Goal: Task Accomplishment & Management: Manage account settings

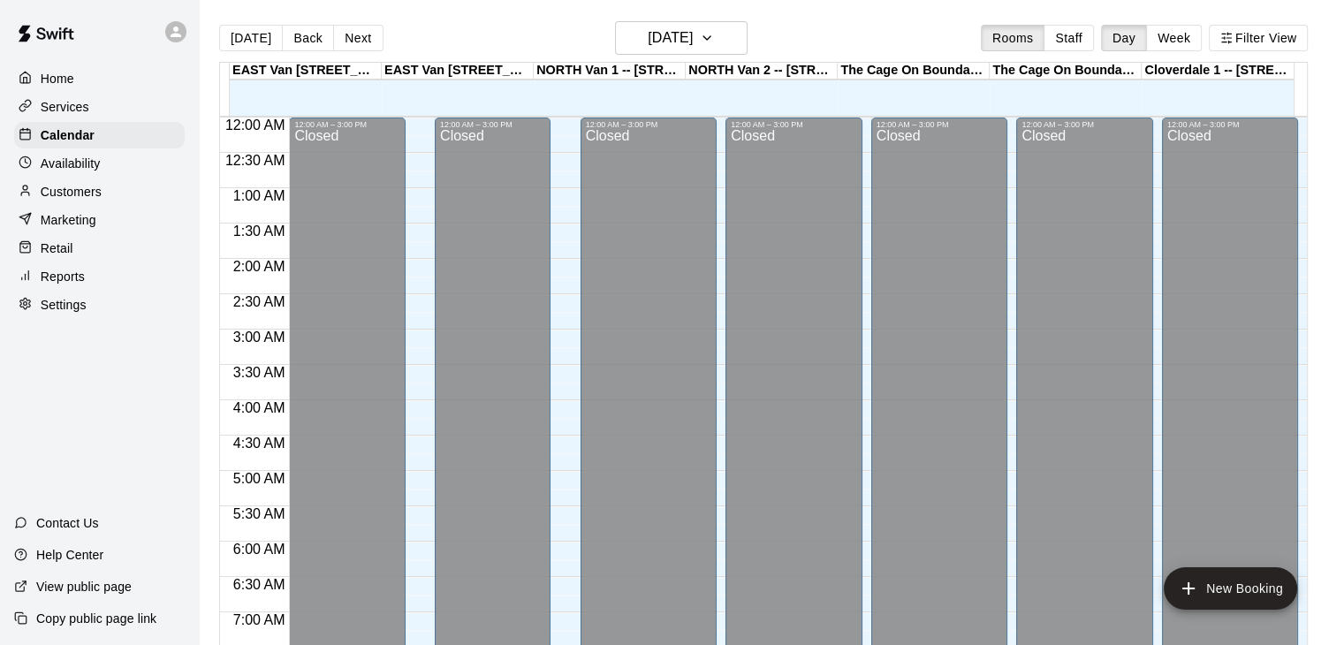
scroll to position [1095, 0]
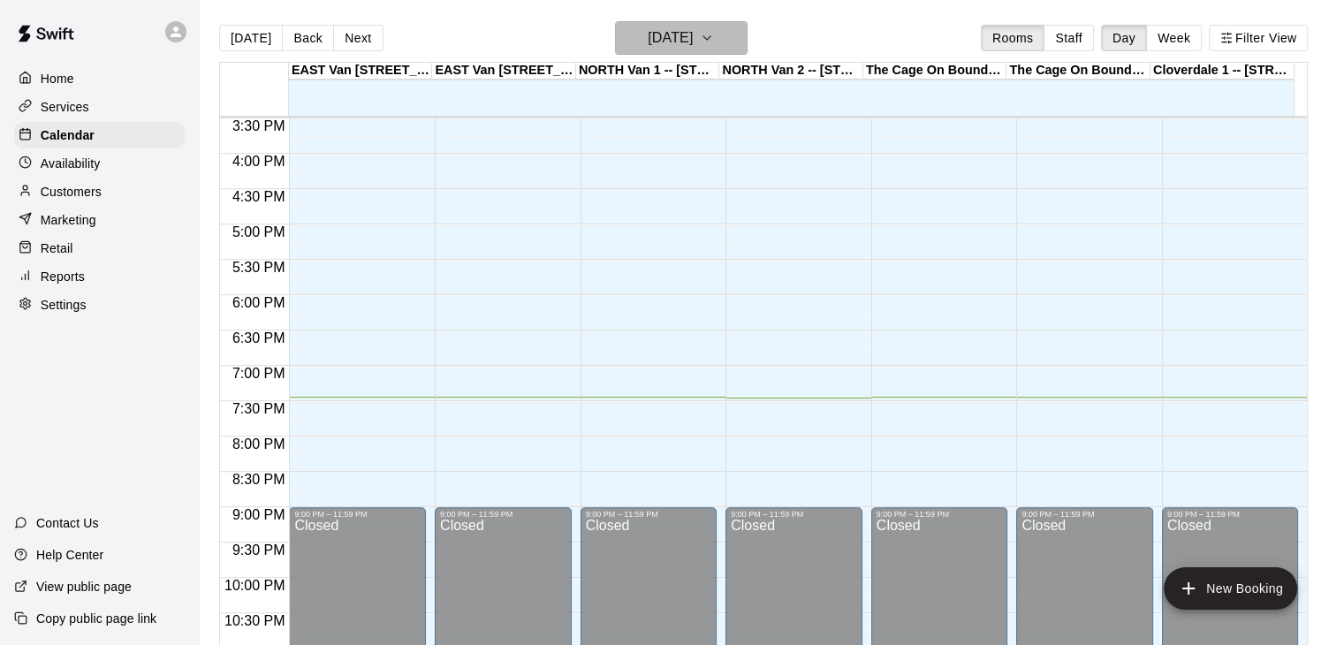
click at [714, 29] on icon "button" at bounding box center [707, 37] width 14 height 21
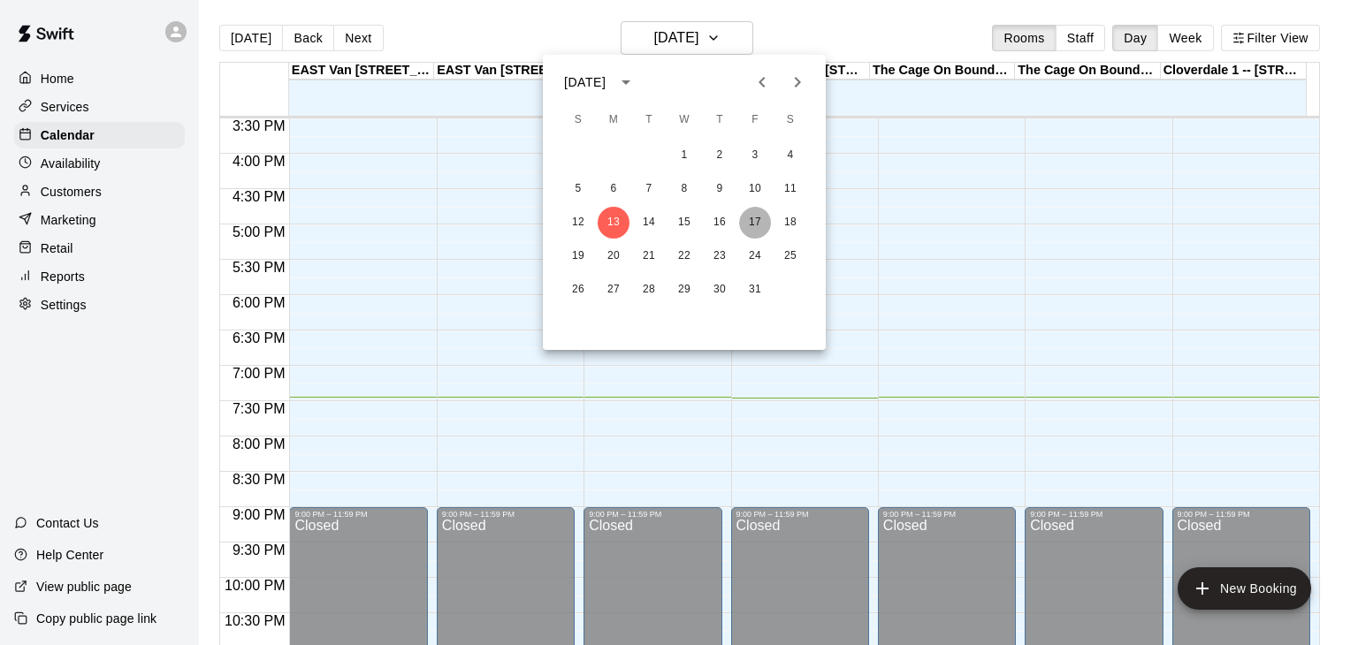
click at [761, 221] on button "17" at bounding box center [755, 223] width 32 height 32
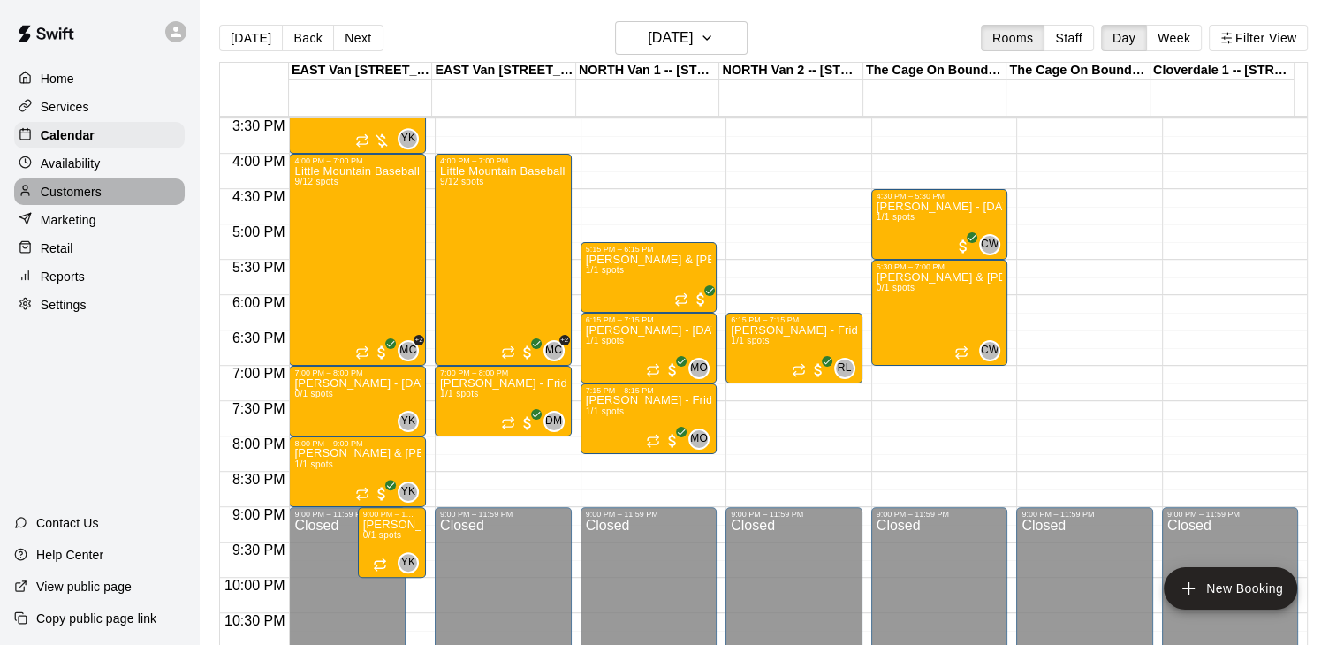
click at [105, 194] on div "Customers" at bounding box center [99, 192] width 171 height 27
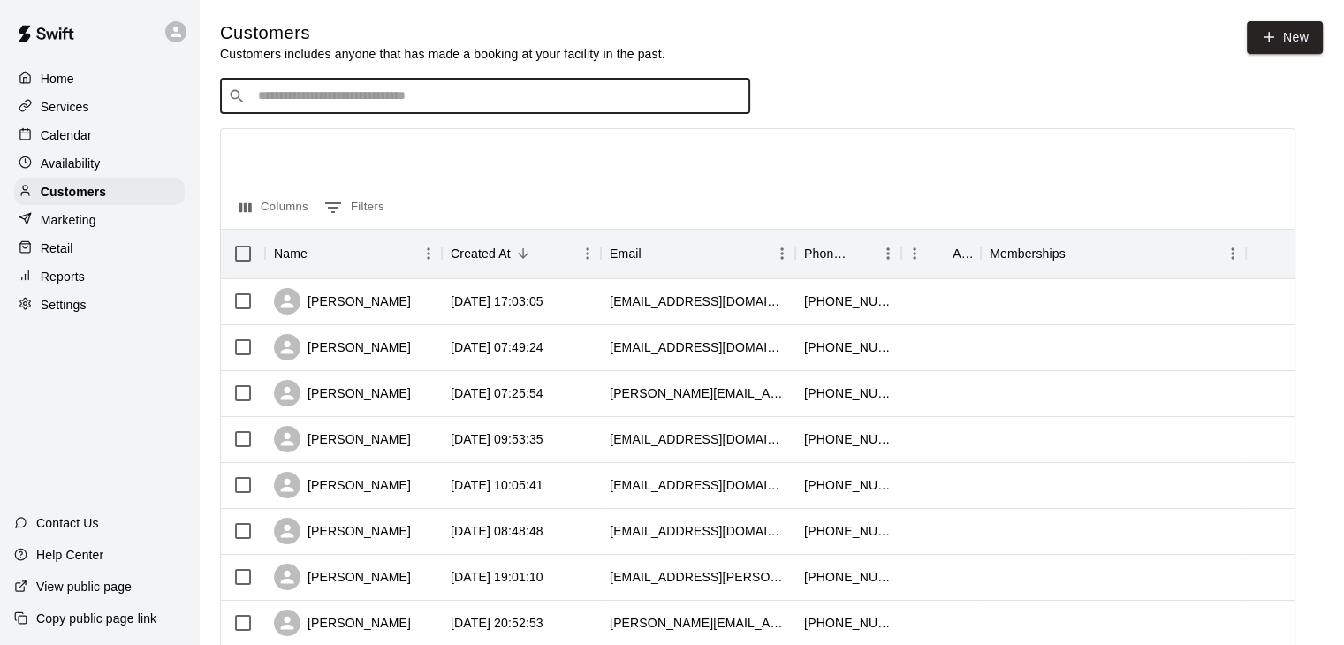
click at [377, 103] on input "Search customers by name or email" at bounding box center [498, 97] width 490 height 18
type input "*****"
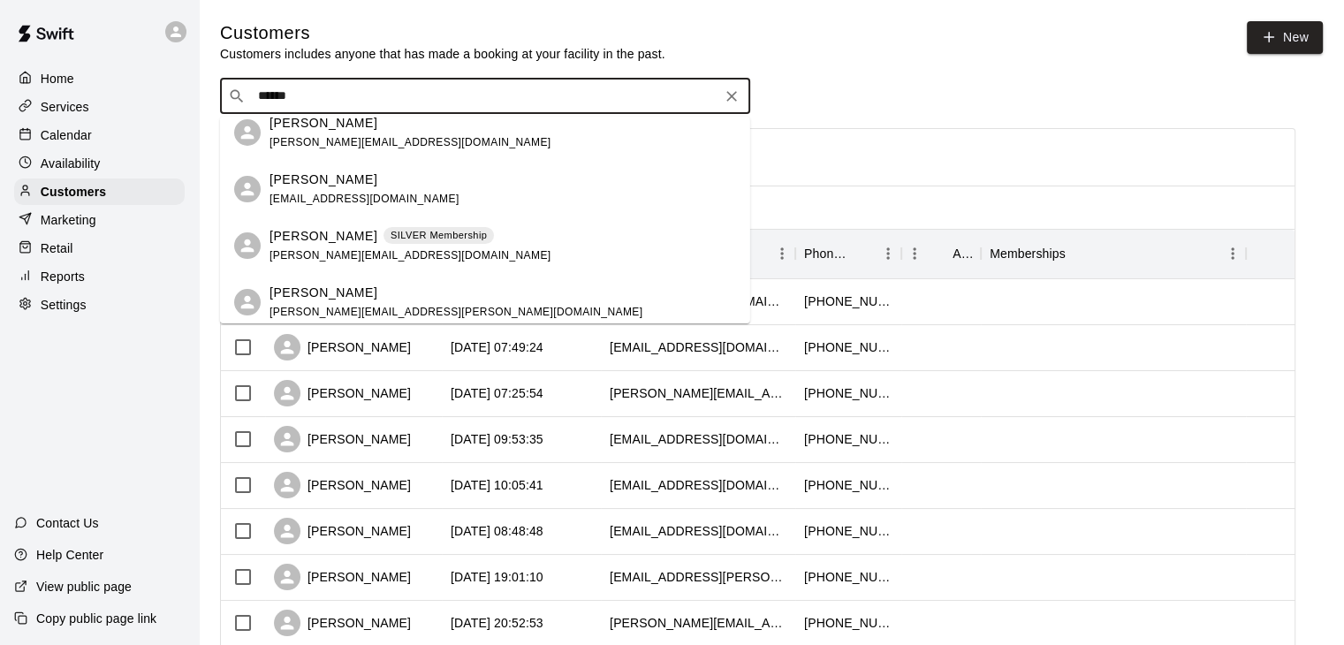
scroll to position [76, 0]
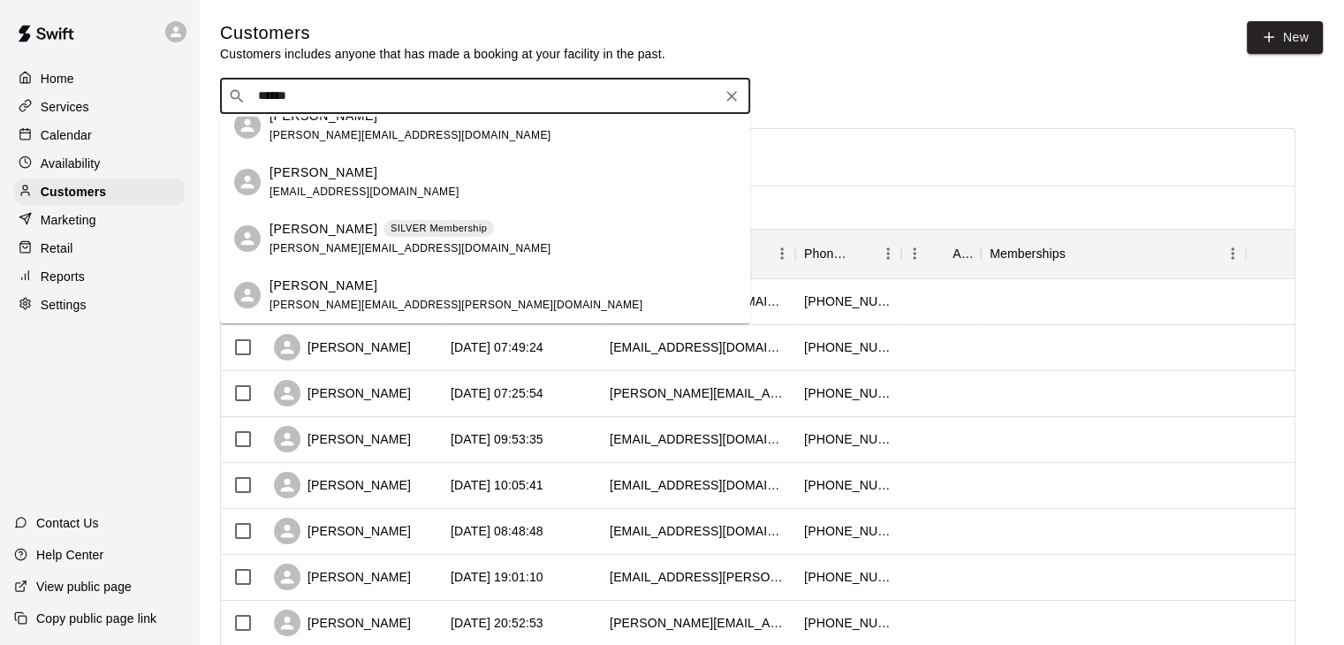
click at [520, 303] on div "Jesse Gregson jesse.gregson@gmail.com" at bounding box center [503, 296] width 467 height 38
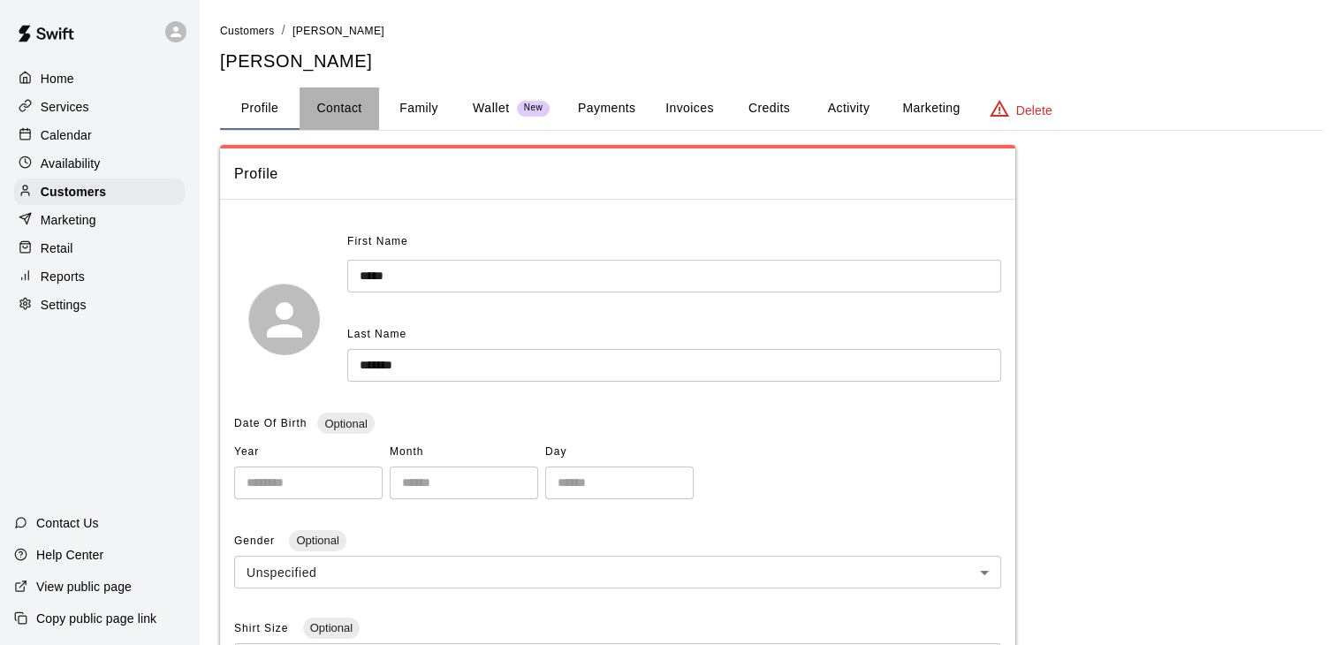
click at [342, 110] on button "Contact" at bounding box center [340, 109] width 80 height 42
select select "**"
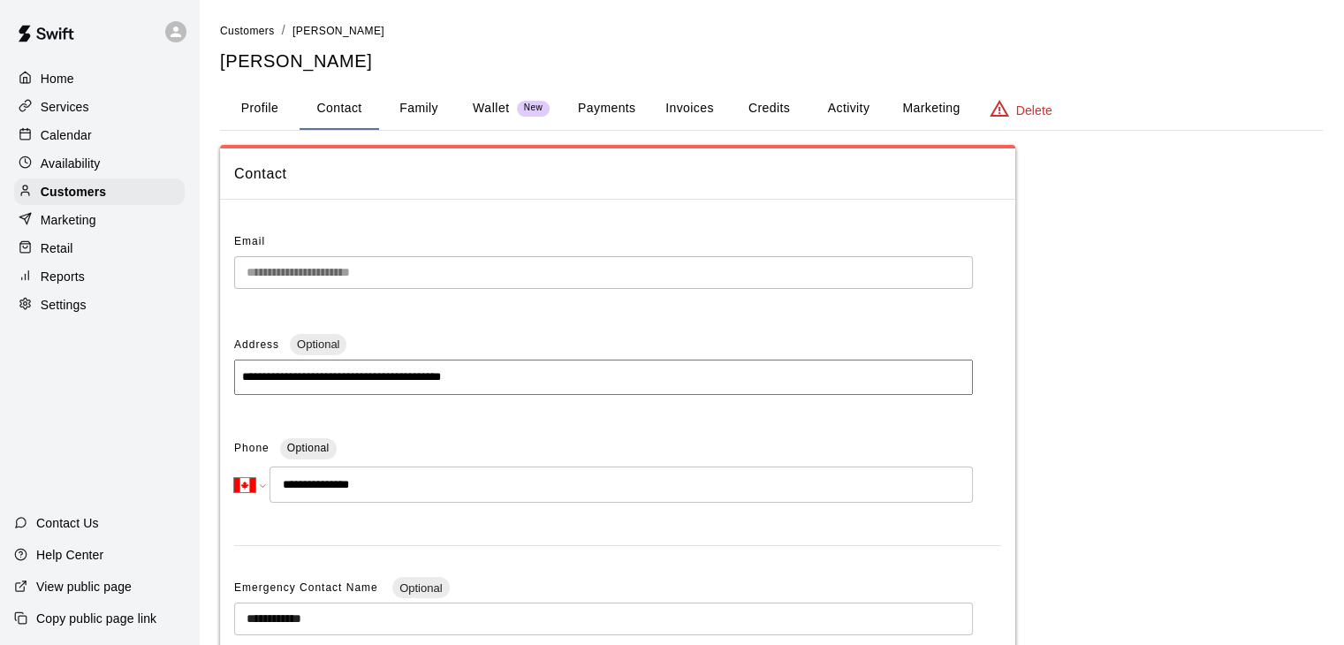
click at [259, 108] on button "Profile" at bounding box center [260, 109] width 80 height 42
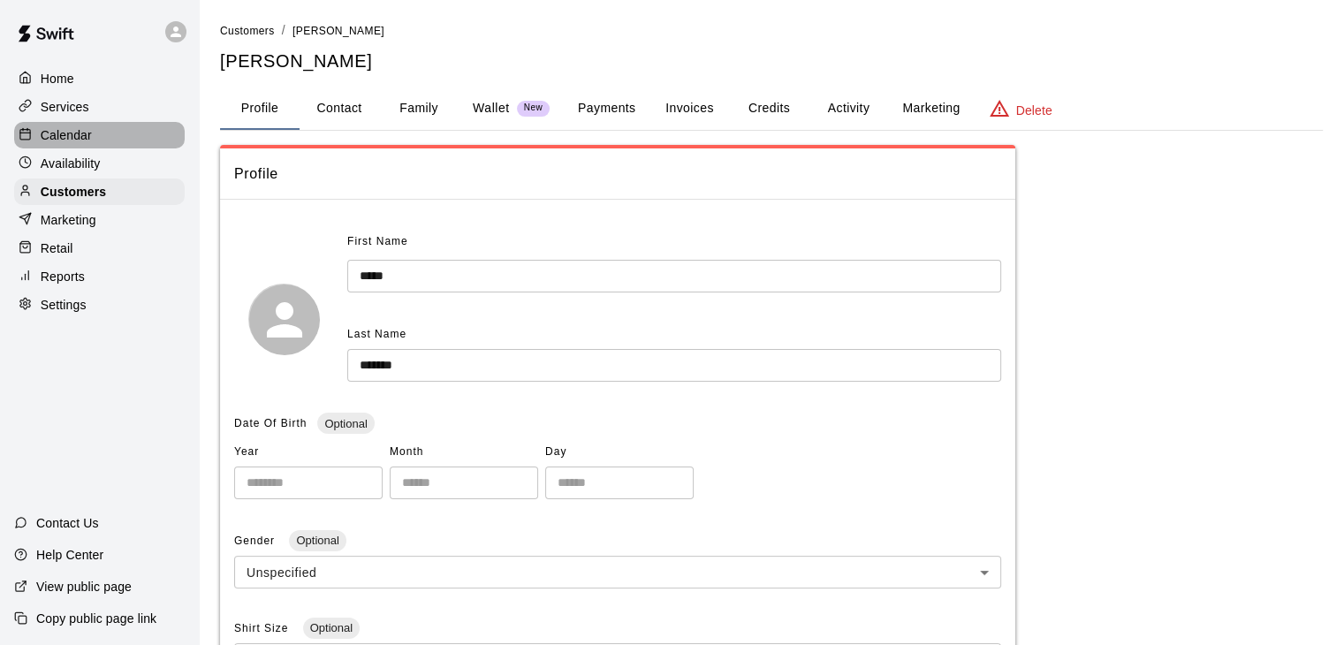
click at [76, 149] on div "Calendar" at bounding box center [99, 135] width 171 height 27
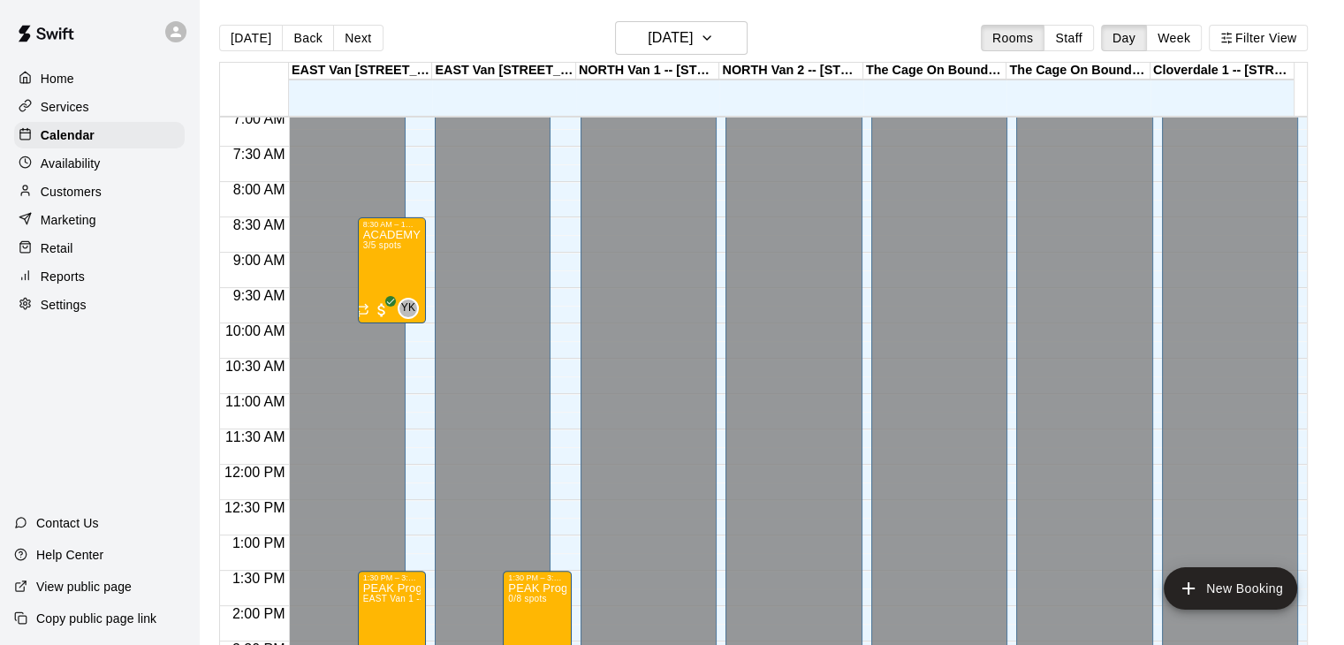
scroll to position [438, 0]
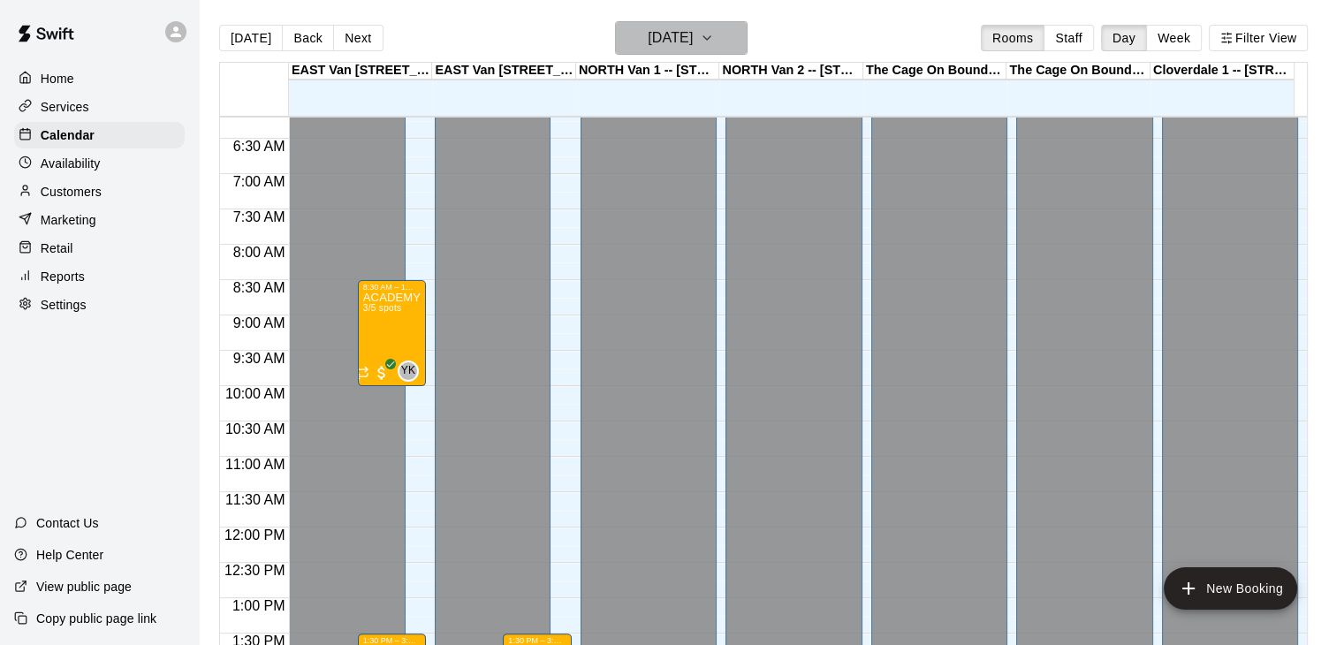
click at [714, 37] on icon "button" at bounding box center [707, 37] width 14 height 21
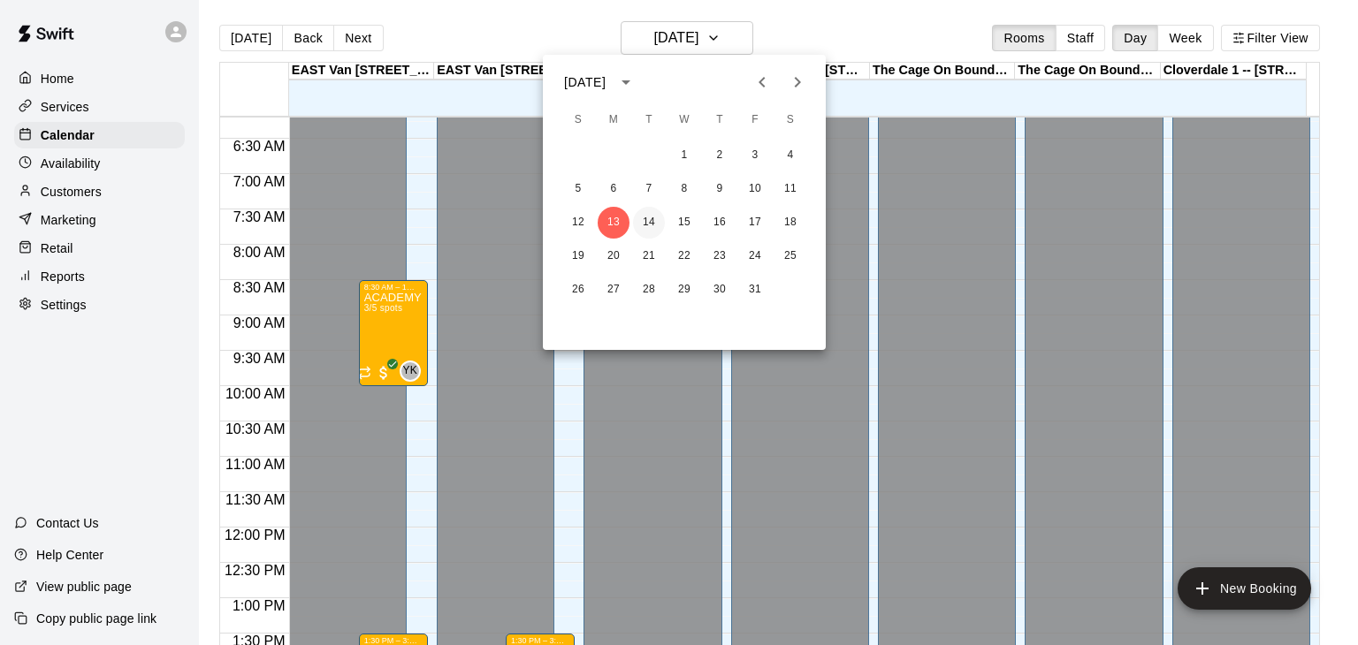
click at [647, 225] on button "14" at bounding box center [649, 223] width 32 height 32
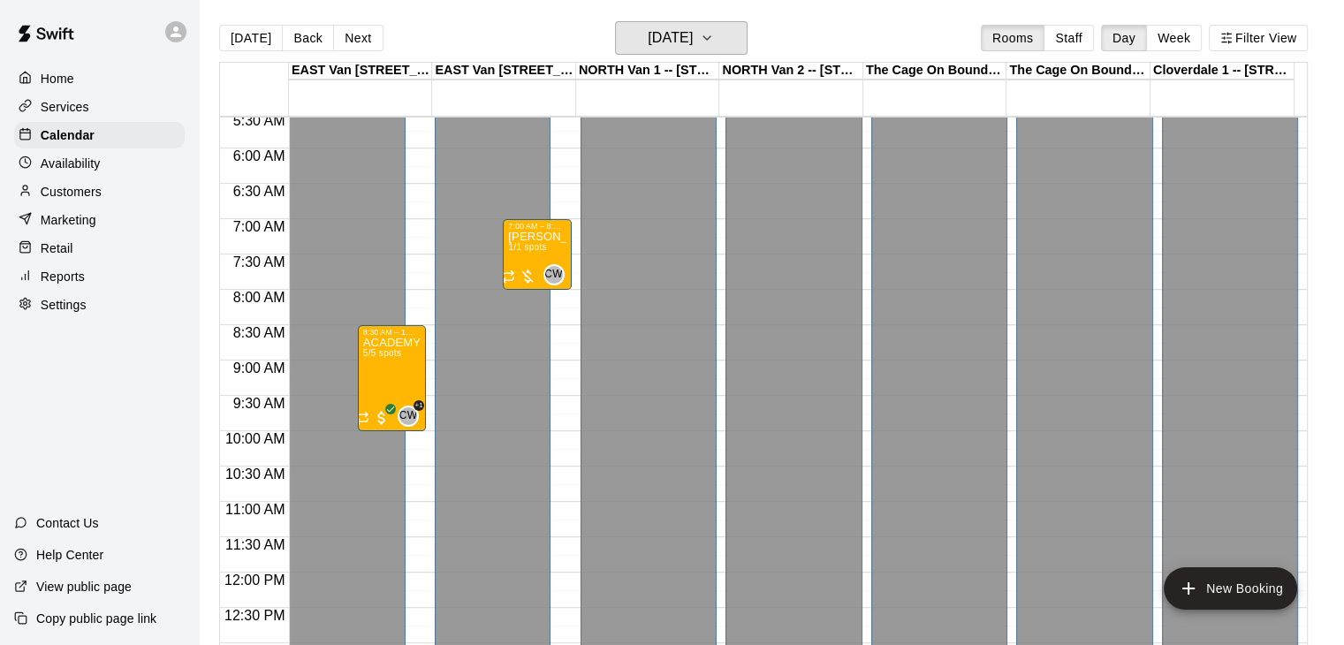
scroll to position [389, 0]
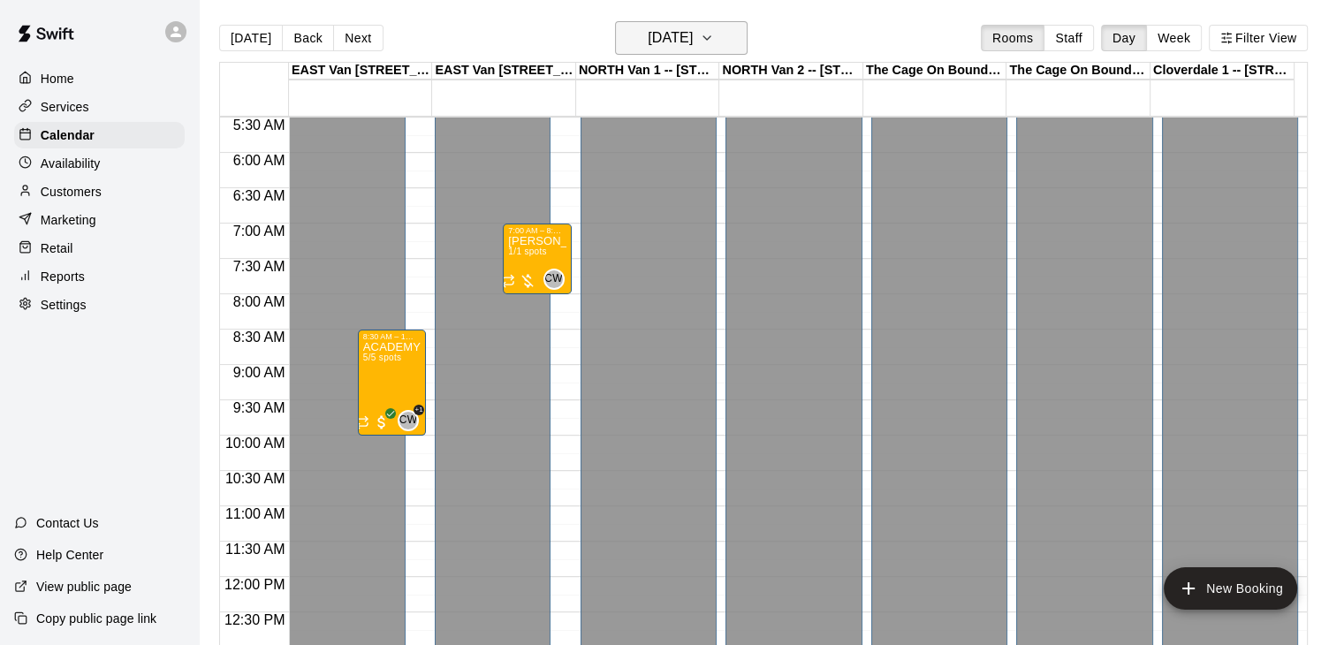
click at [711, 36] on icon "button" at bounding box center [707, 38] width 7 height 4
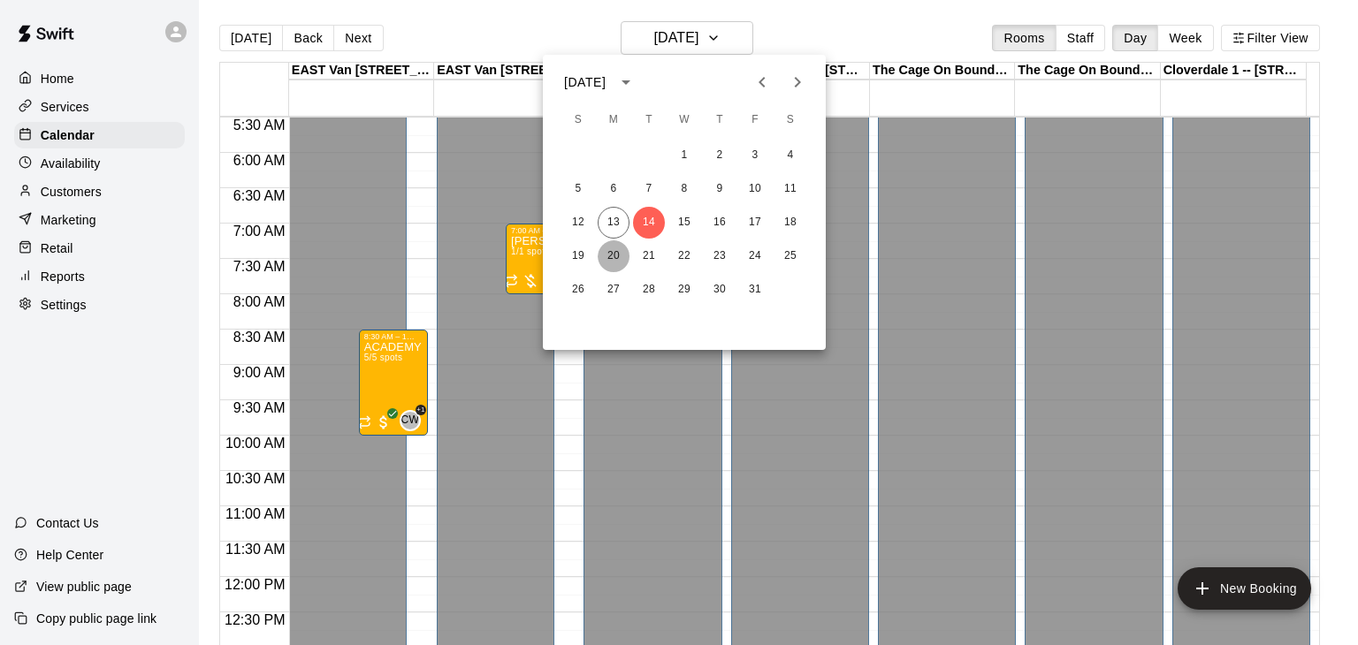
click at [614, 253] on button "20" at bounding box center [614, 256] width 32 height 32
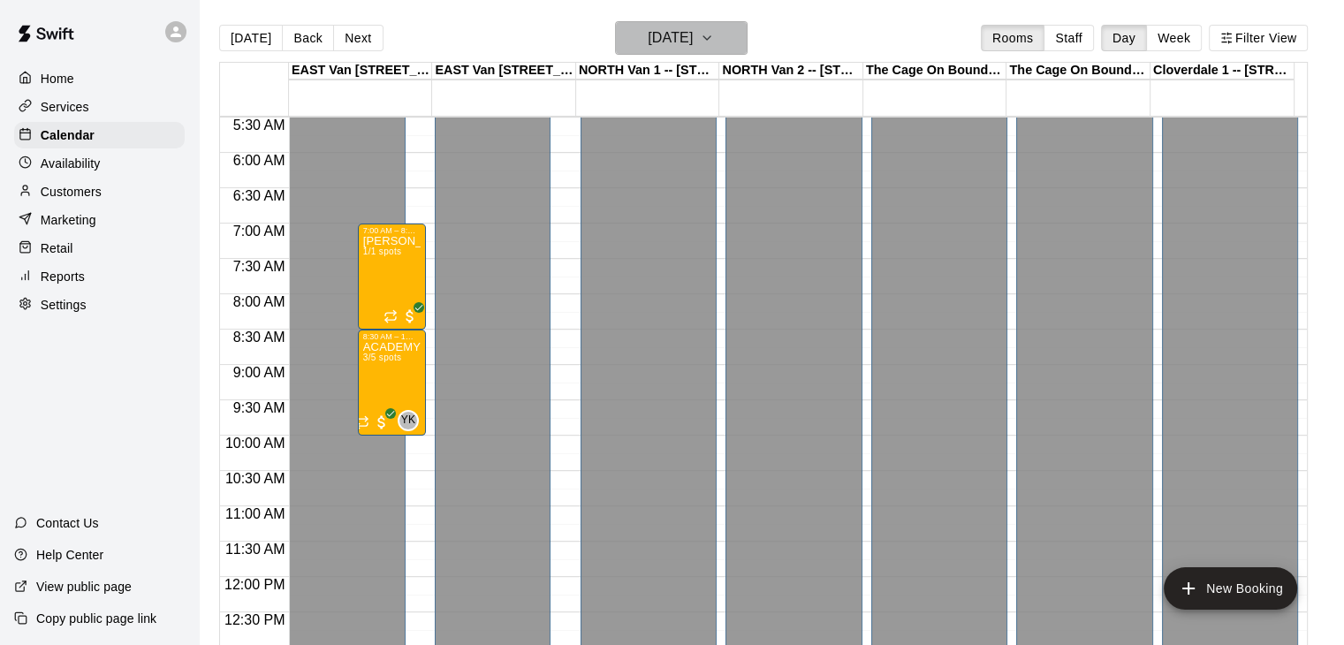
click at [714, 29] on icon "button" at bounding box center [707, 37] width 14 height 21
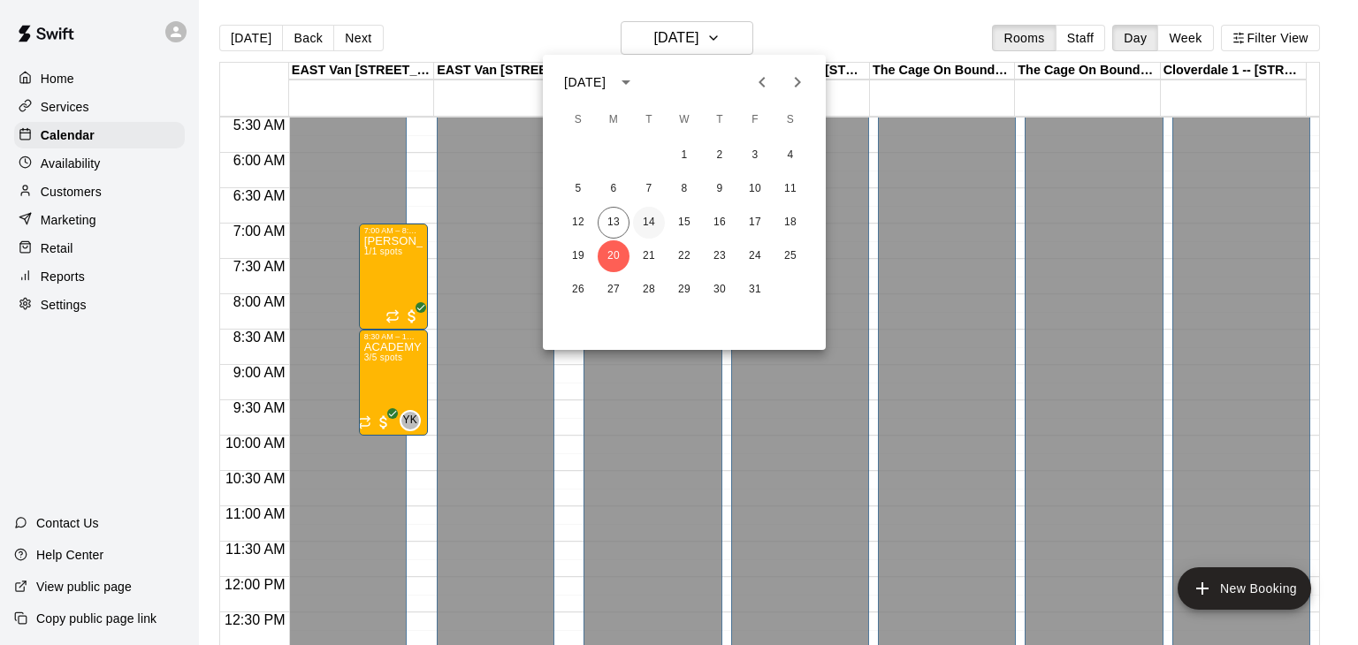
click at [651, 220] on button "14" at bounding box center [649, 223] width 32 height 32
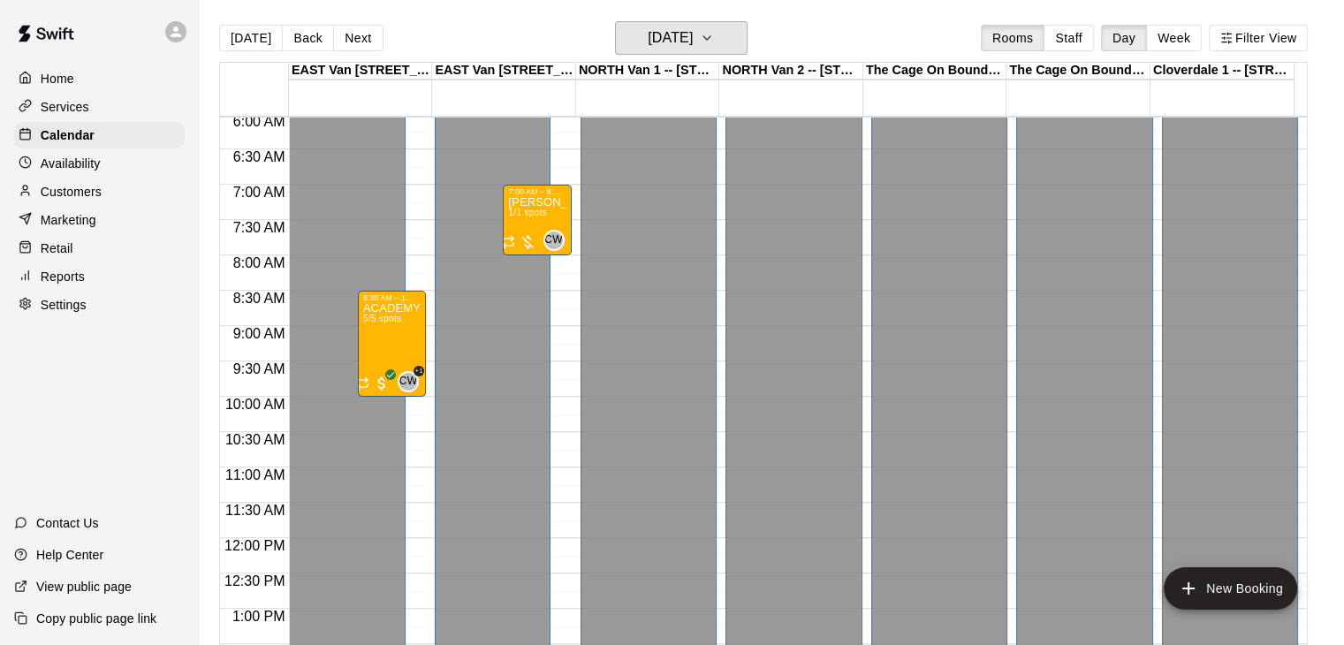
scroll to position [430, 0]
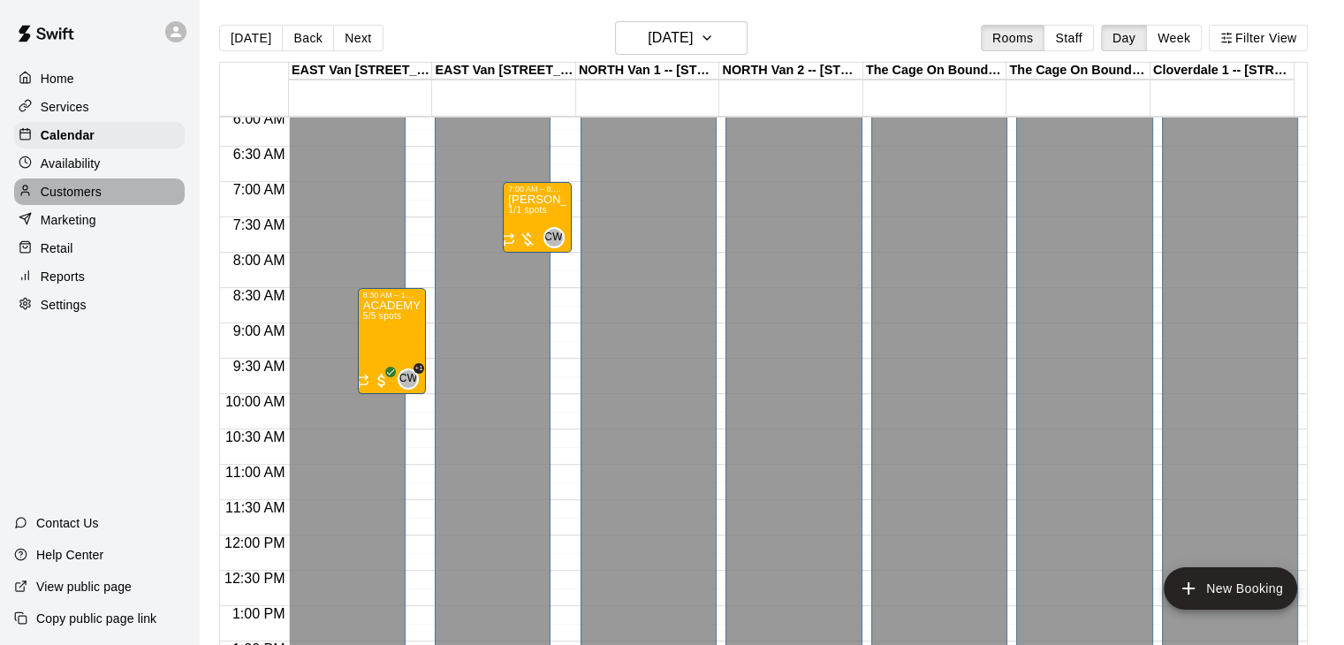
click at [95, 192] on p "Customers" at bounding box center [71, 192] width 61 height 18
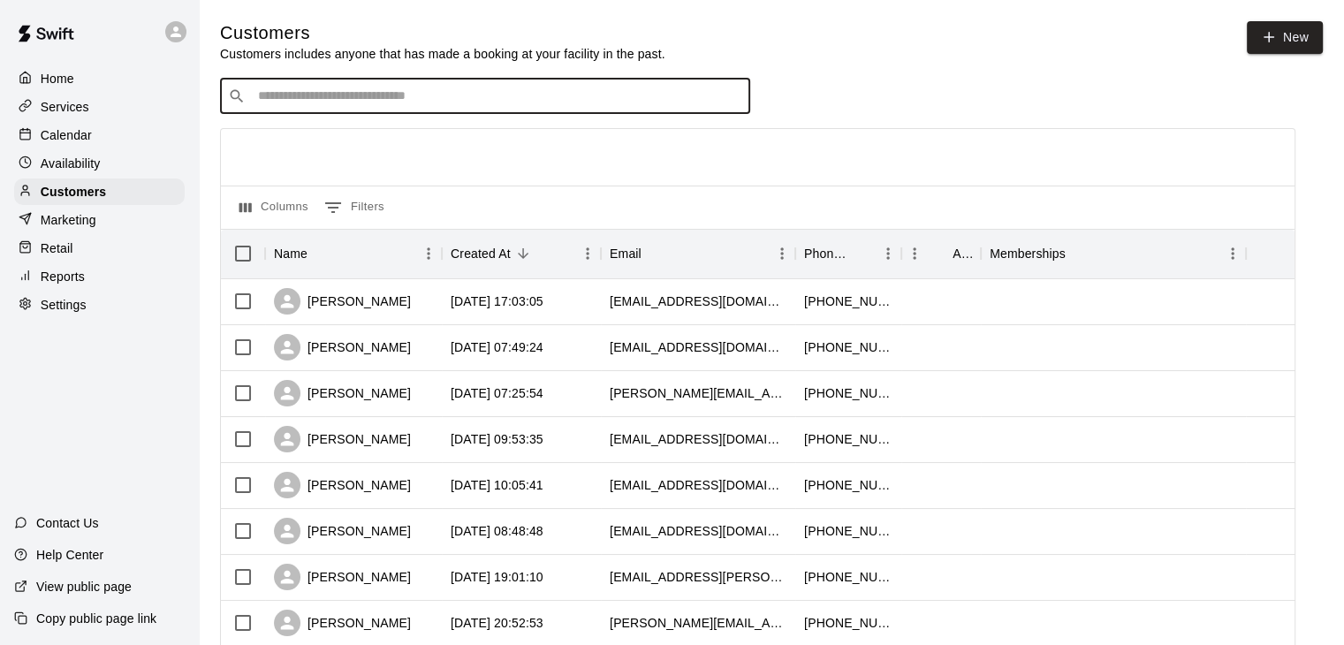
click at [344, 103] on input "Search customers by name or email" at bounding box center [498, 97] width 490 height 18
type input "****"
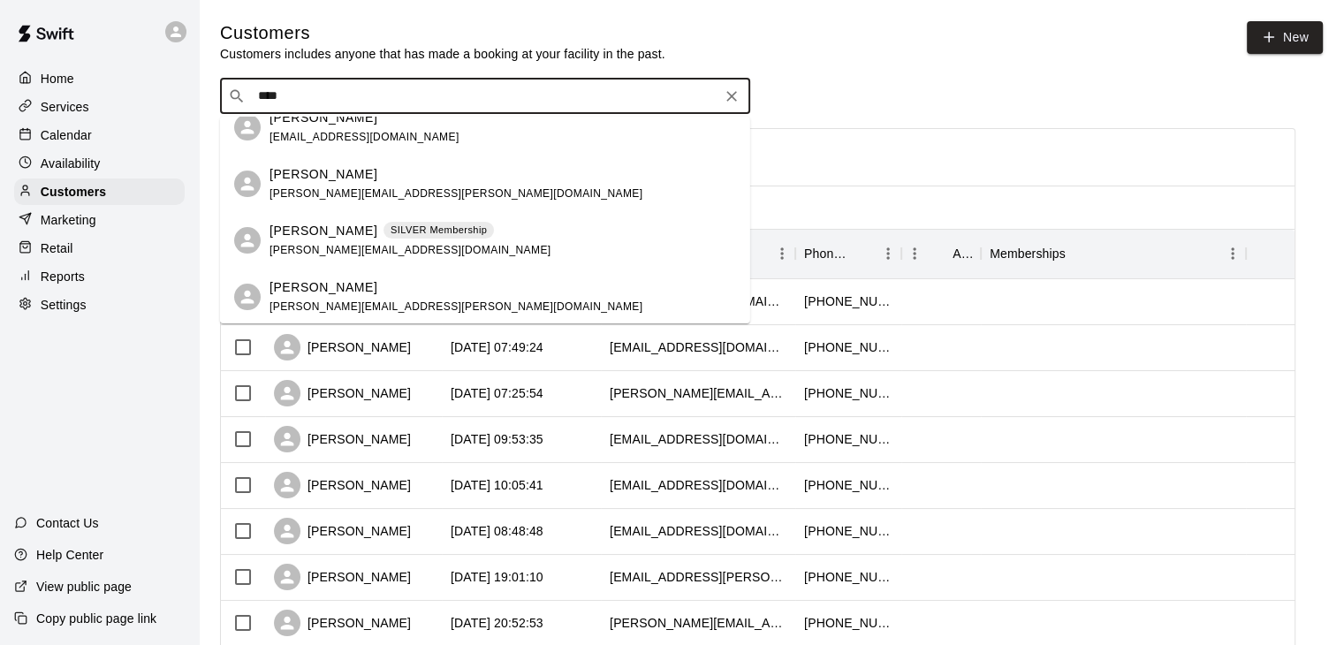
scroll to position [541, 0]
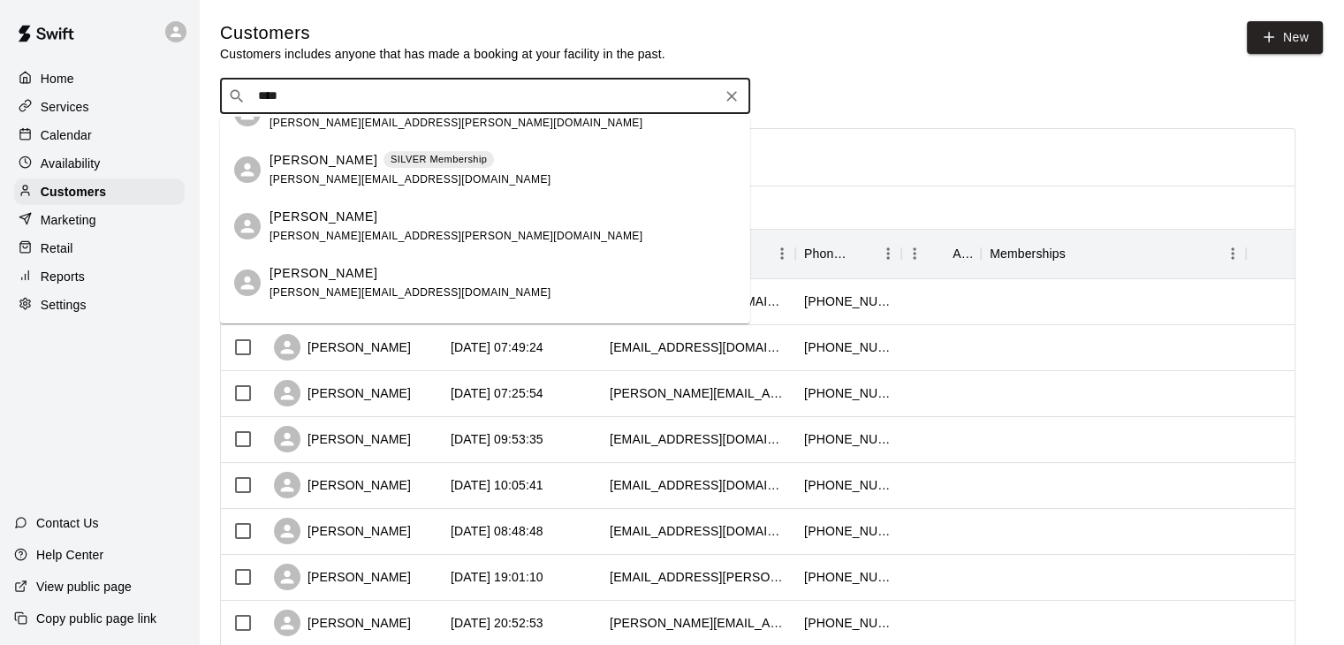
click at [364, 227] on div "Jesse Gregson jesse.gregson@gmail.com" at bounding box center [456, 227] width 373 height 38
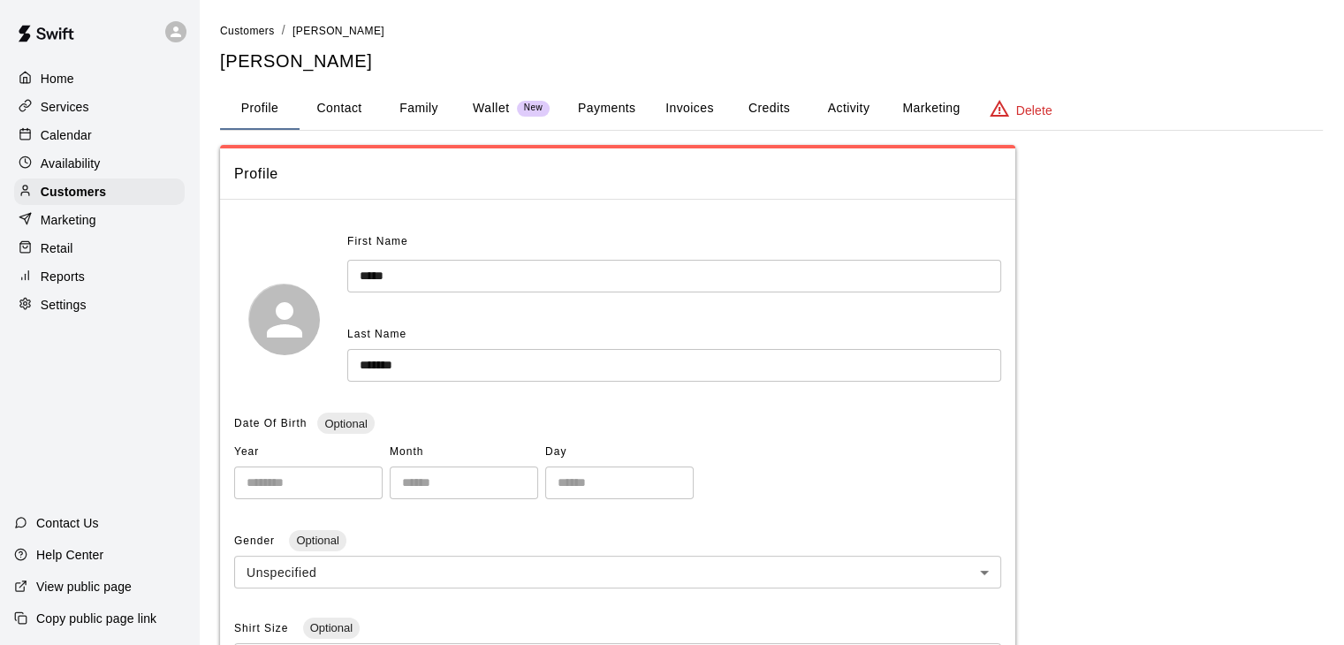
click at [338, 103] on button "Contact" at bounding box center [340, 109] width 80 height 42
select select "**"
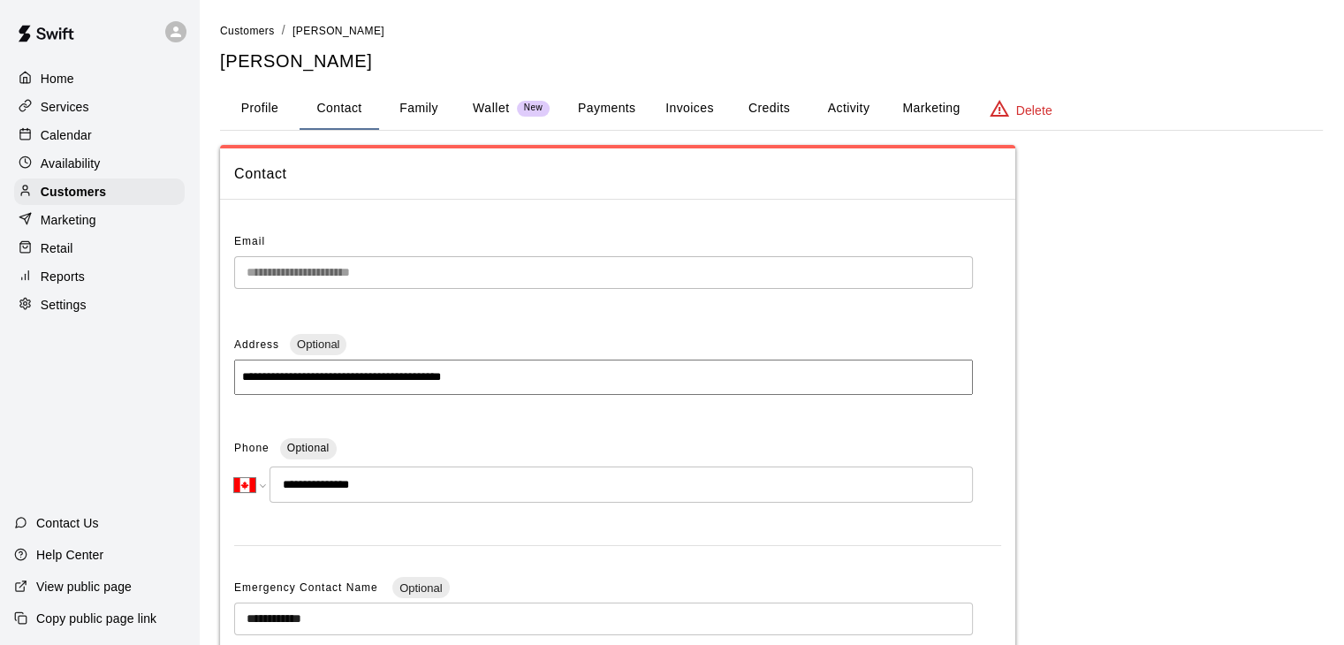
click at [431, 107] on button "Family" at bounding box center [419, 109] width 80 height 42
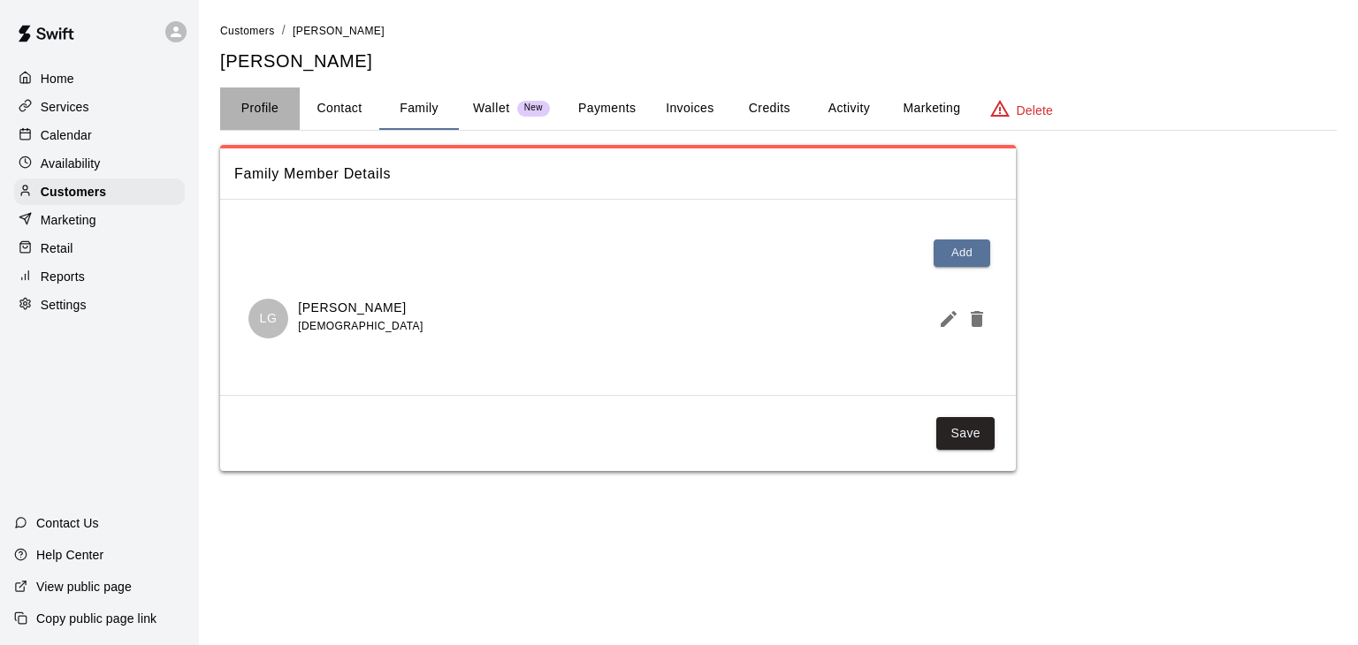
click at [265, 112] on button "Profile" at bounding box center [260, 109] width 80 height 42
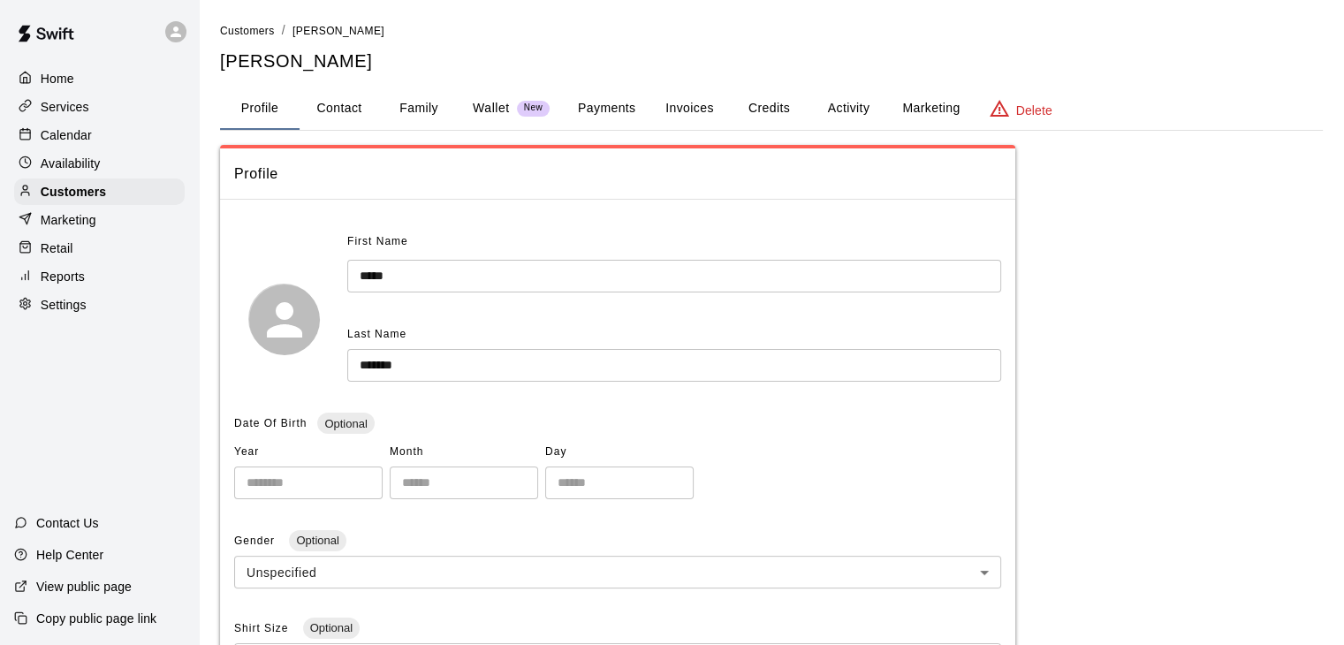
click at [353, 110] on button "Contact" at bounding box center [340, 109] width 80 height 42
select select "**"
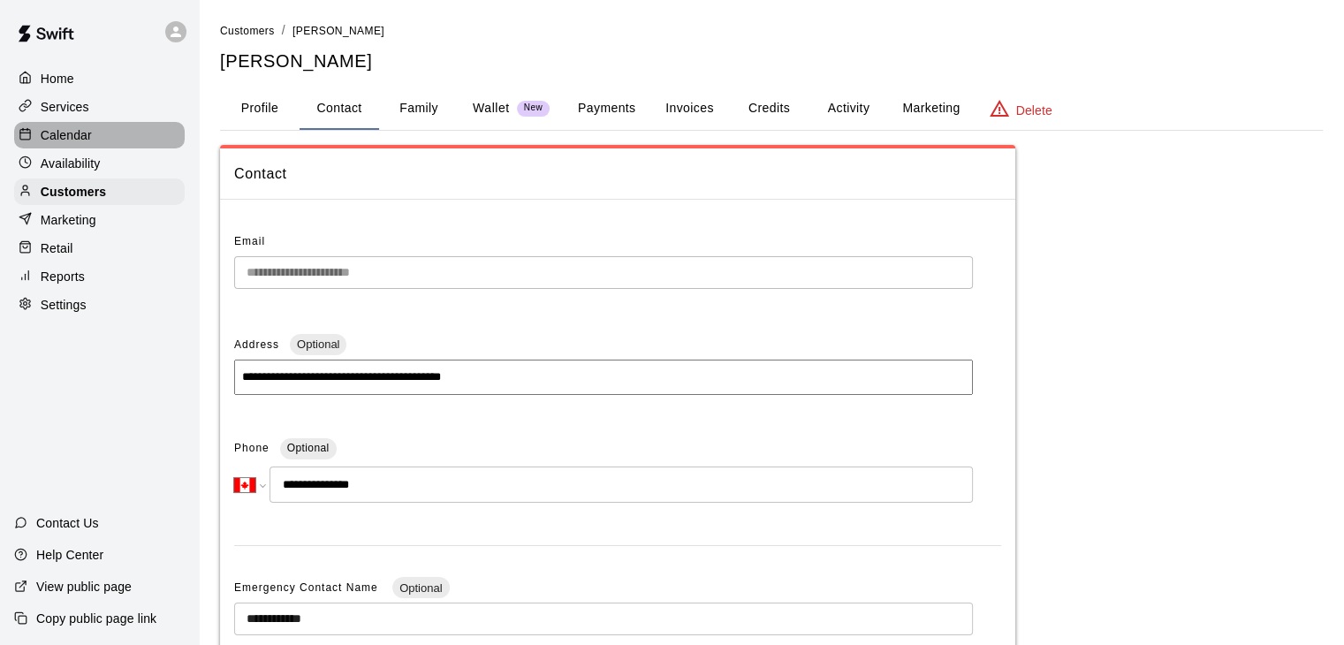
click at [120, 139] on div "Calendar" at bounding box center [99, 135] width 171 height 27
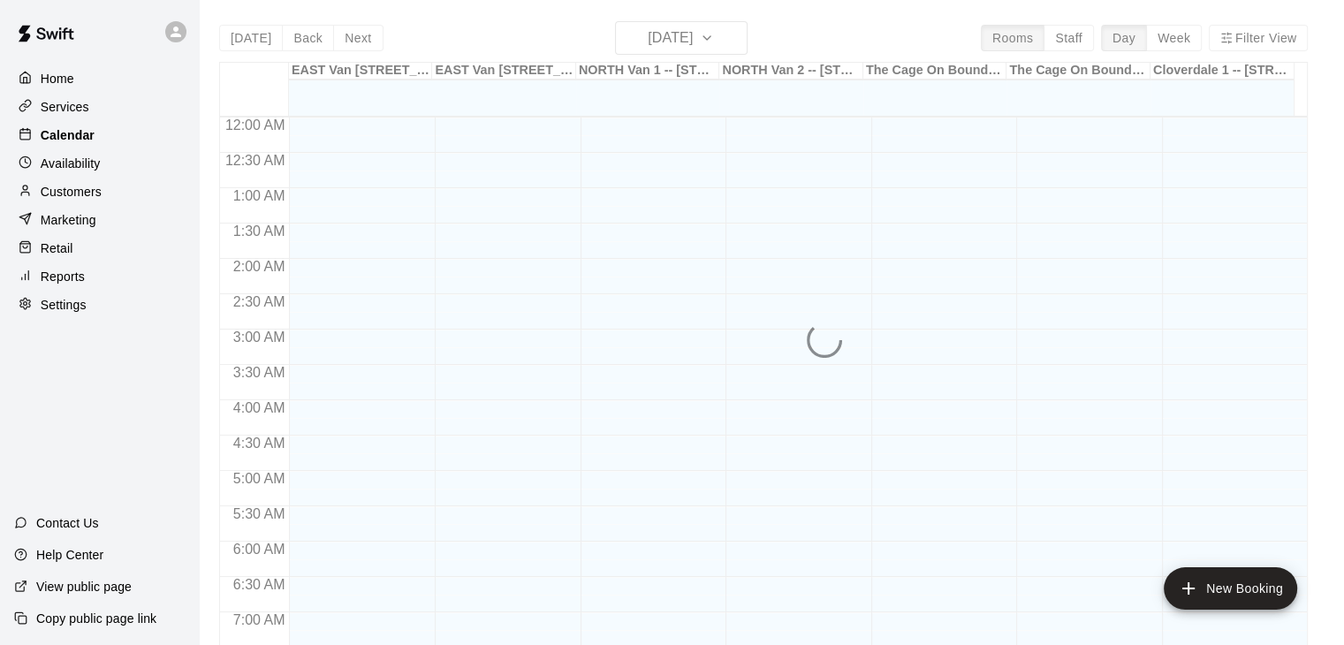
scroll to position [1095, 0]
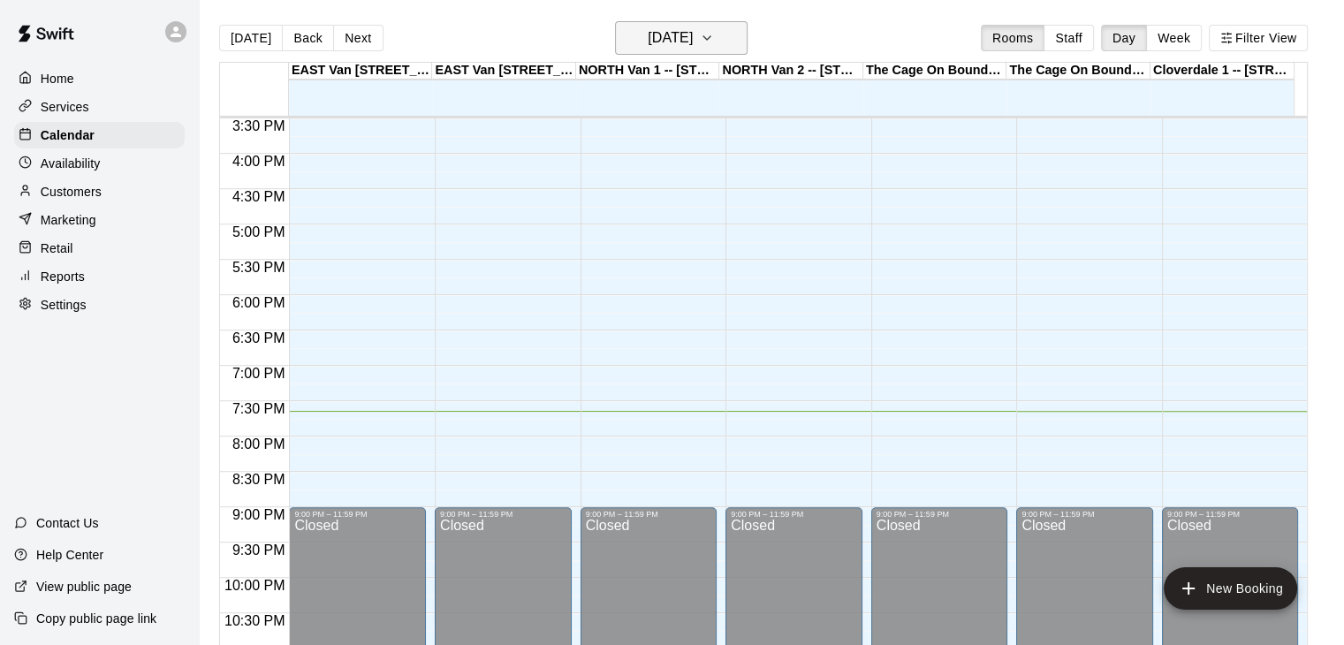
click at [711, 37] on icon "button" at bounding box center [707, 38] width 7 height 4
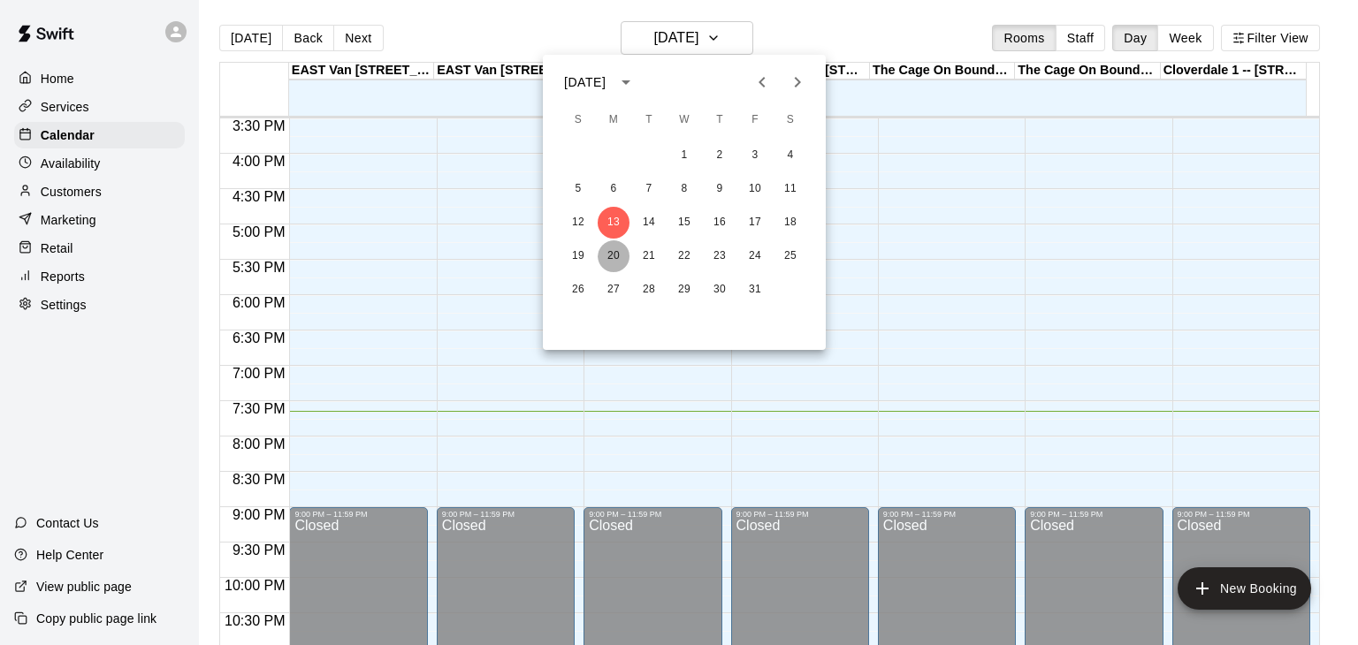
click at [613, 255] on button "20" at bounding box center [614, 256] width 32 height 32
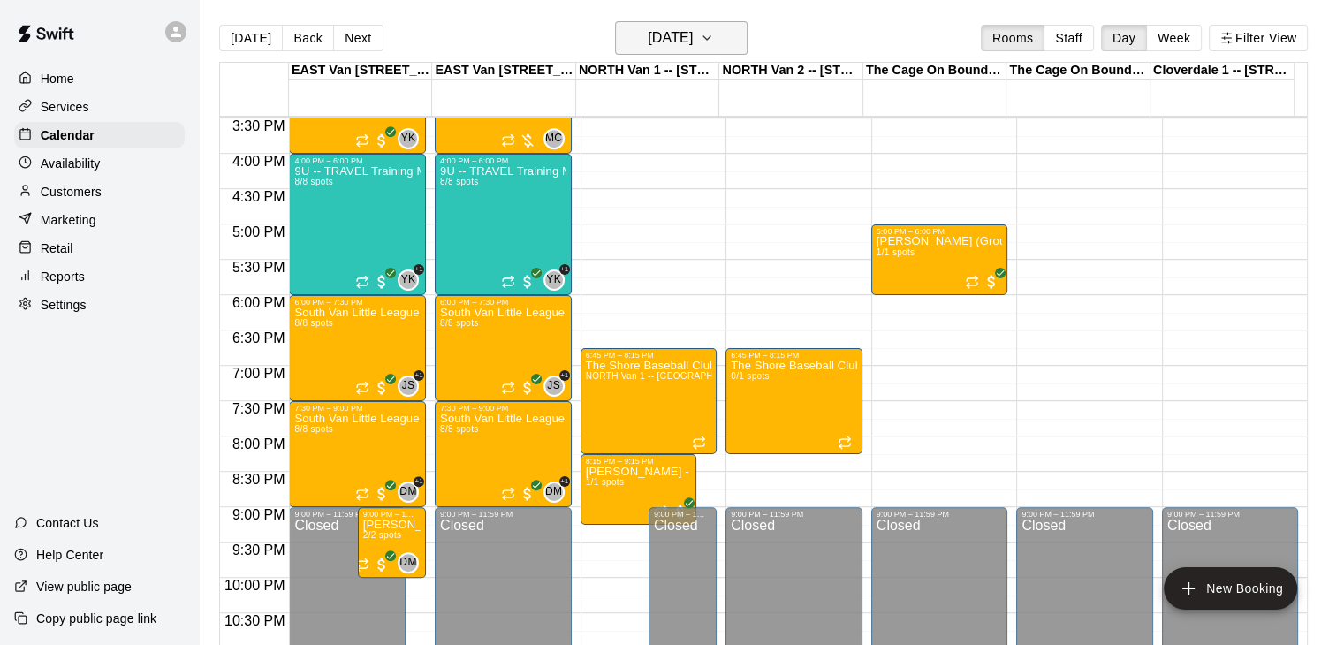
click at [714, 44] on icon "button" at bounding box center [707, 37] width 14 height 21
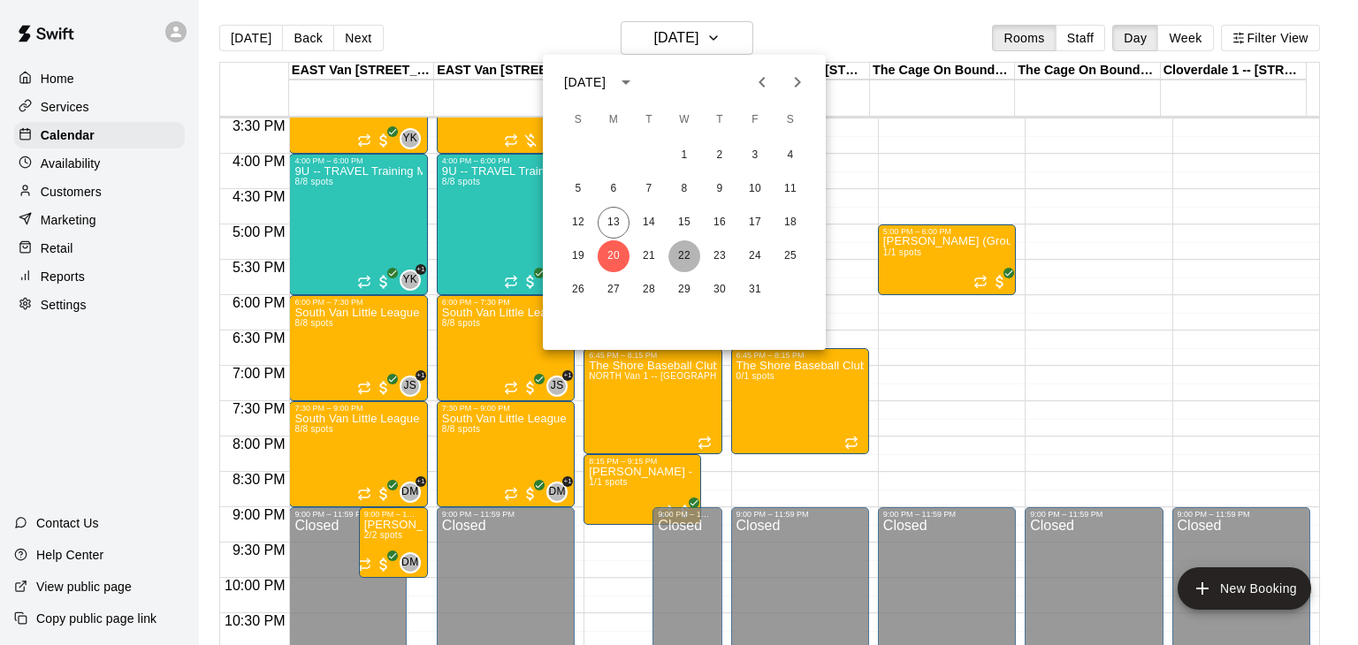
click at [684, 256] on button "22" at bounding box center [684, 256] width 32 height 32
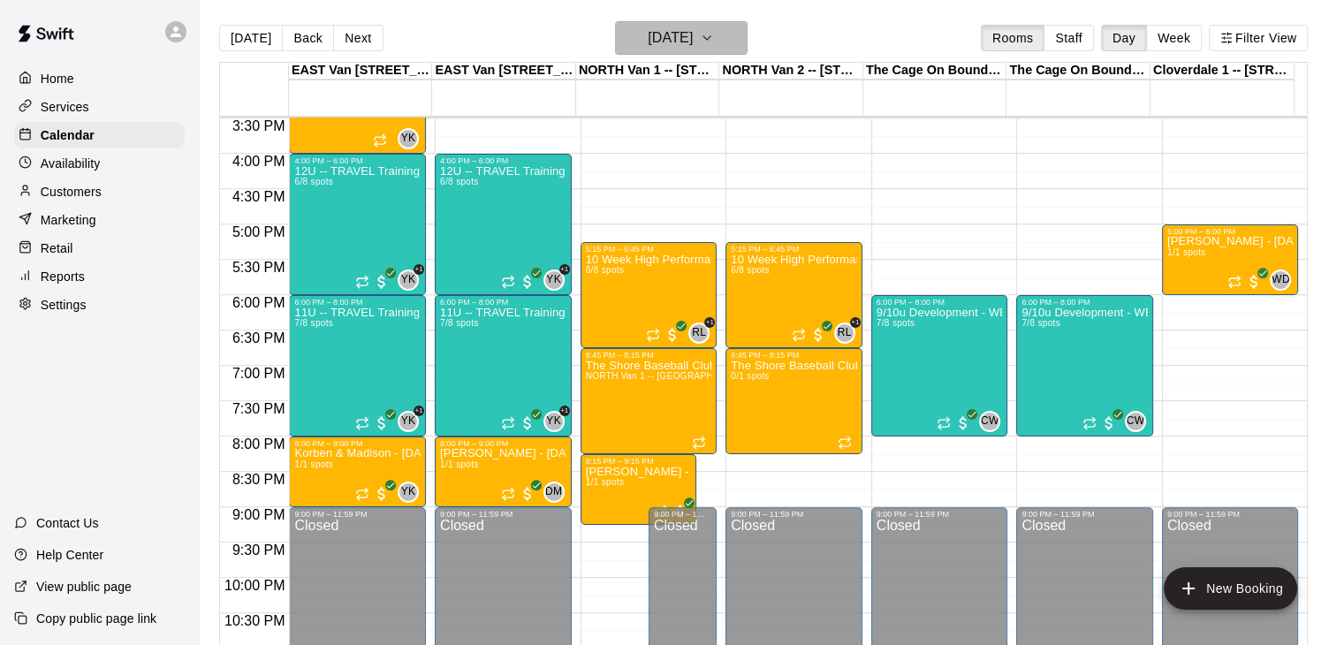
click at [714, 42] on icon "button" at bounding box center [707, 37] width 14 height 21
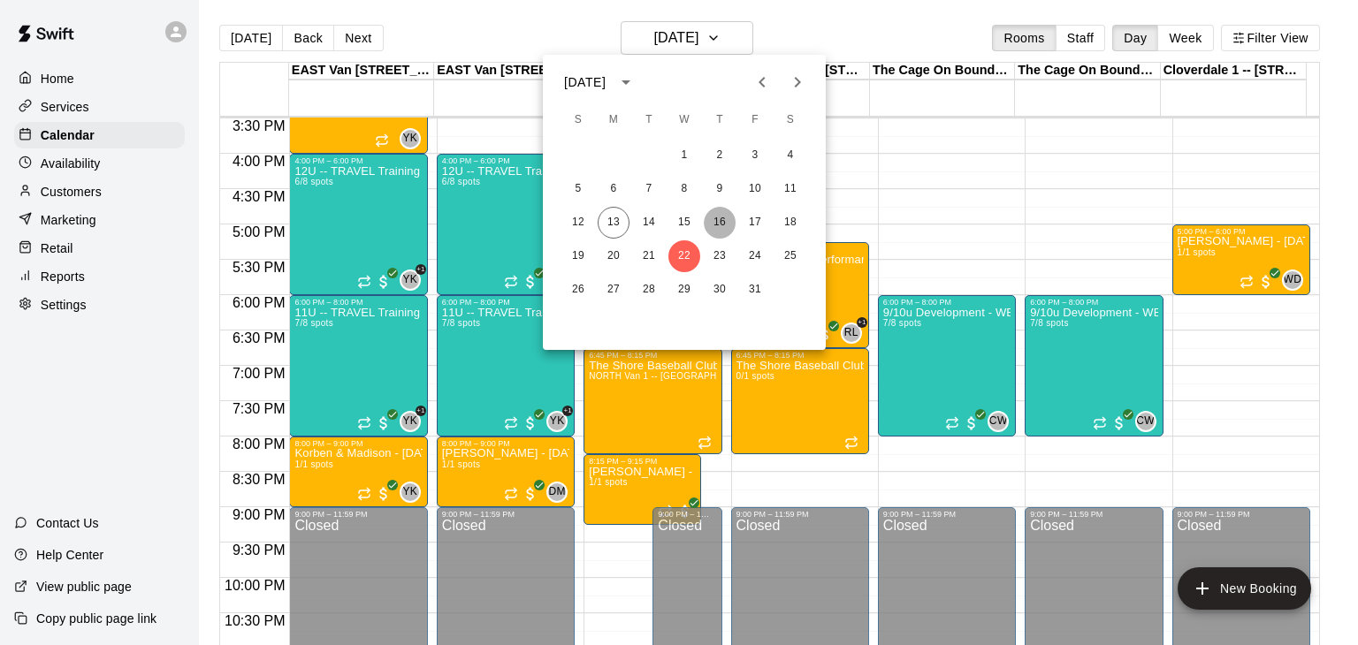
click at [716, 230] on button "16" at bounding box center [720, 223] width 32 height 32
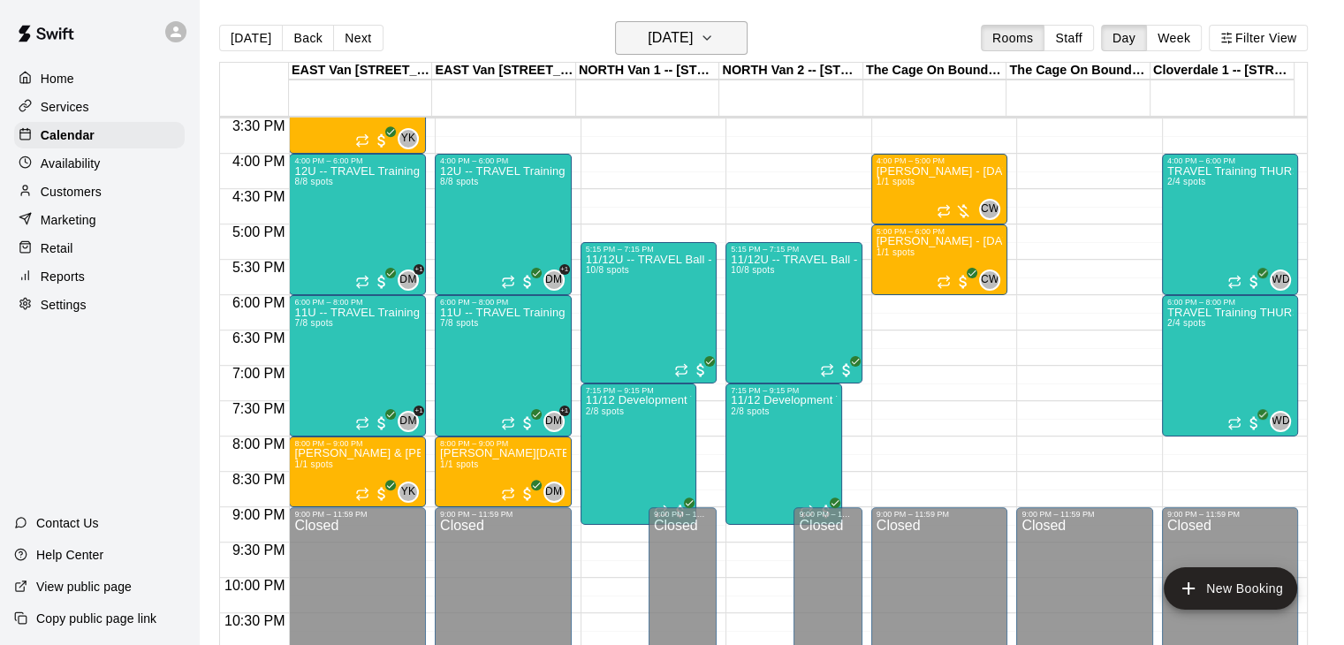
click at [714, 40] on icon "button" at bounding box center [707, 37] width 14 height 21
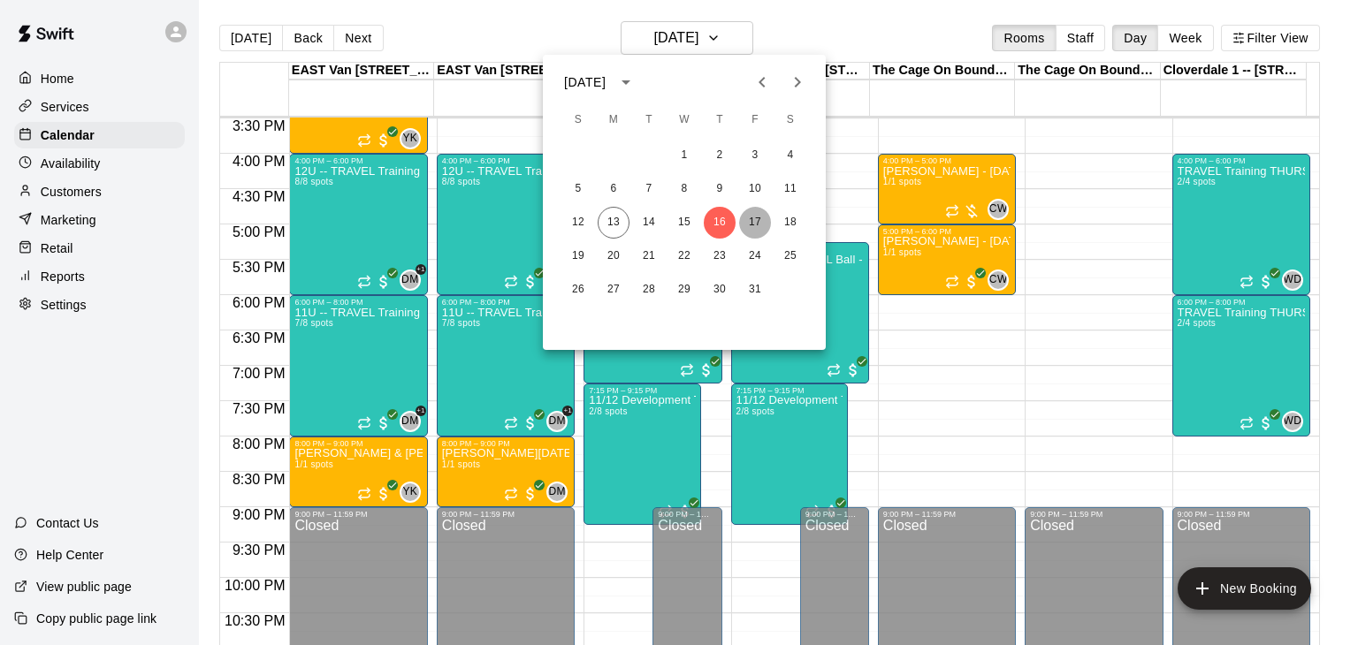
click at [753, 219] on button "17" at bounding box center [755, 223] width 32 height 32
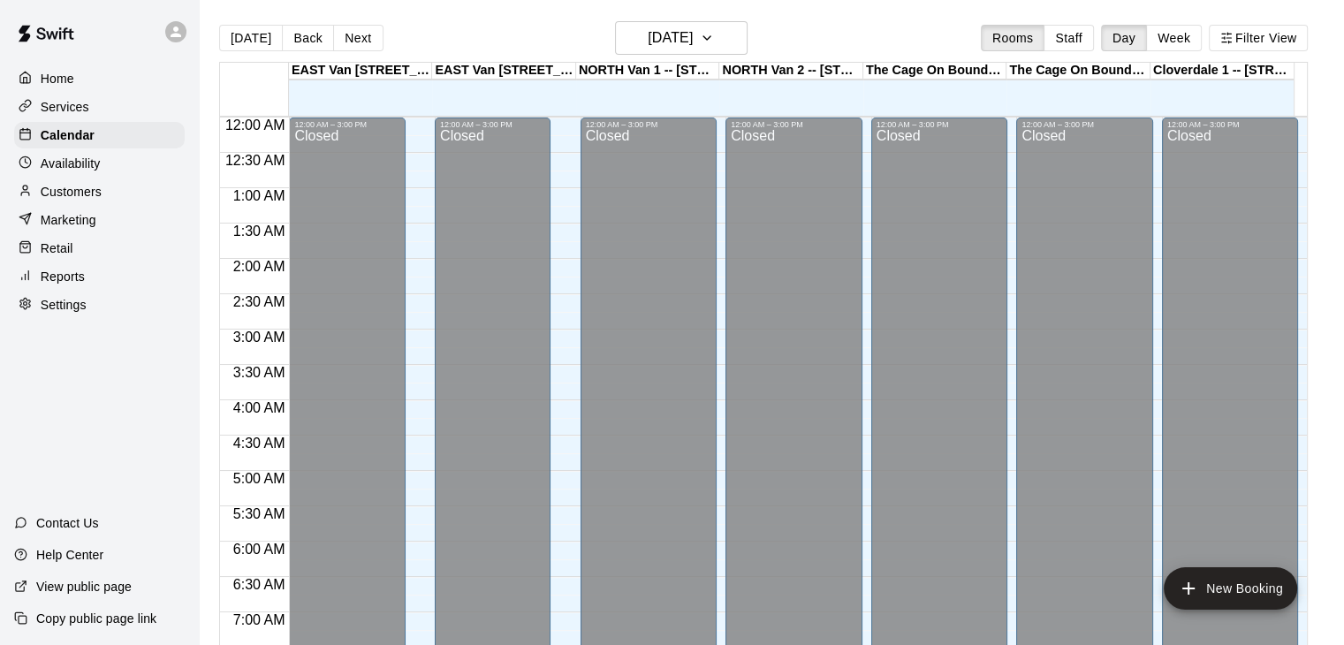
scroll to position [1095, 0]
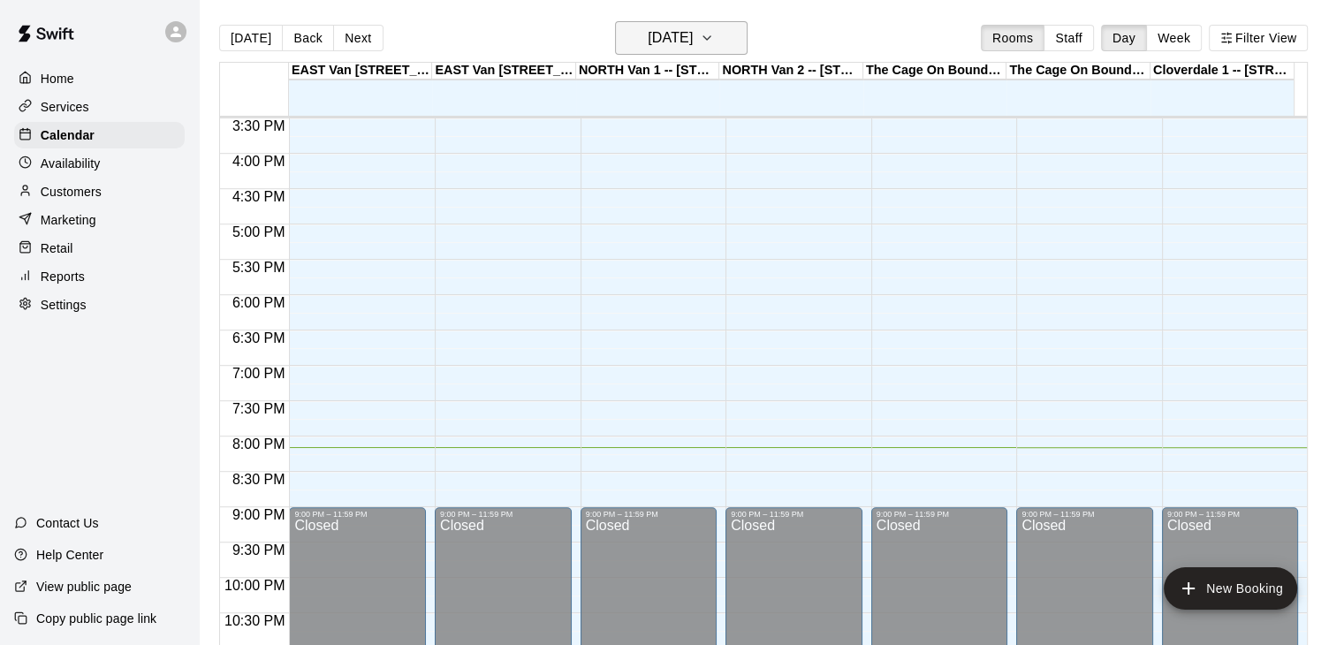
click at [714, 30] on icon "button" at bounding box center [707, 37] width 14 height 21
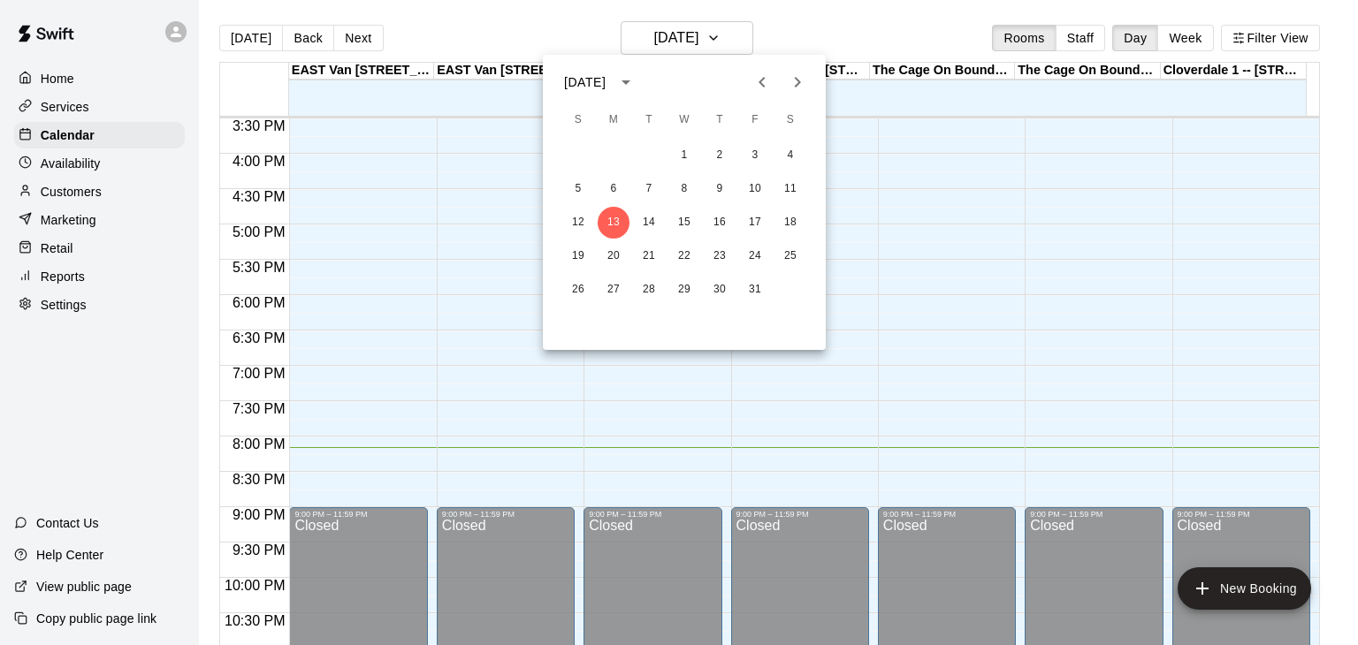
click at [797, 81] on icon "Next month" at bounding box center [798, 82] width 6 height 11
click at [795, 86] on icon "Next month" at bounding box center [798, 82] width 6 height 11
click at [758, 84] on icon "Previous month" at bounding box center [761, 82] width 21 height 21
click at [682, 225] on button "15" at bounding box center [684, 223] width 32 height 32
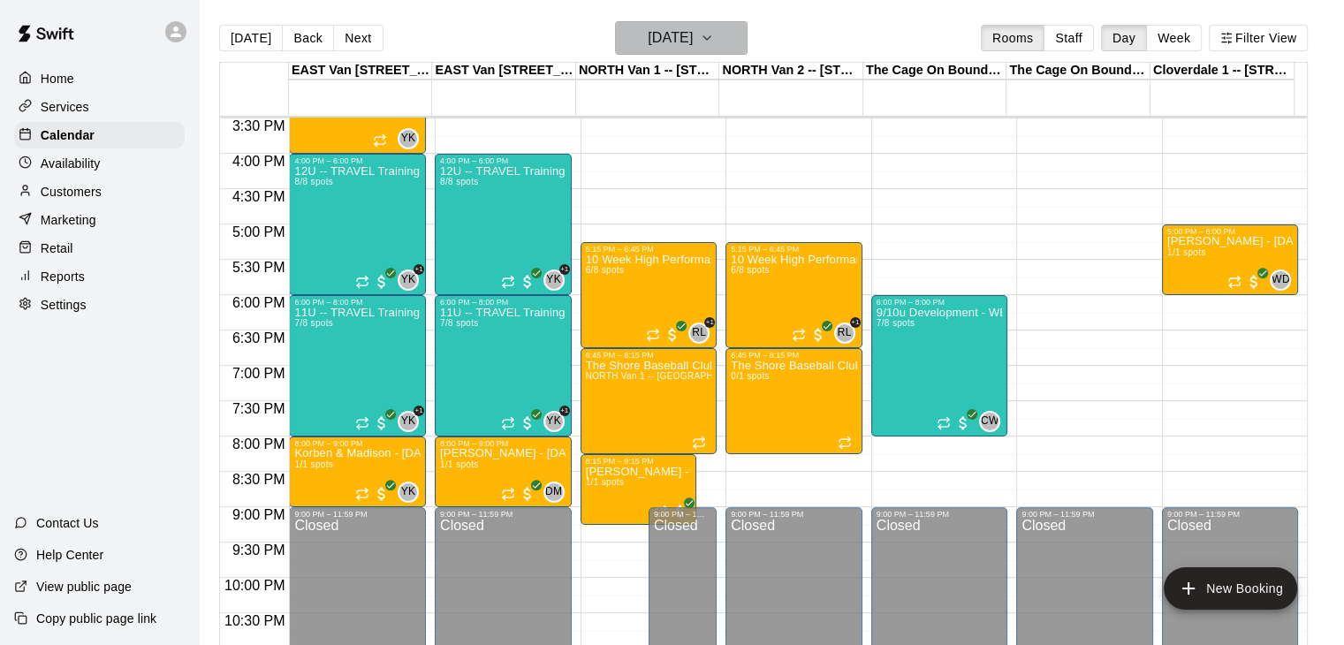
click at [711, 36] on icon "button" at bounding box center [707, 38] width 7 height 4
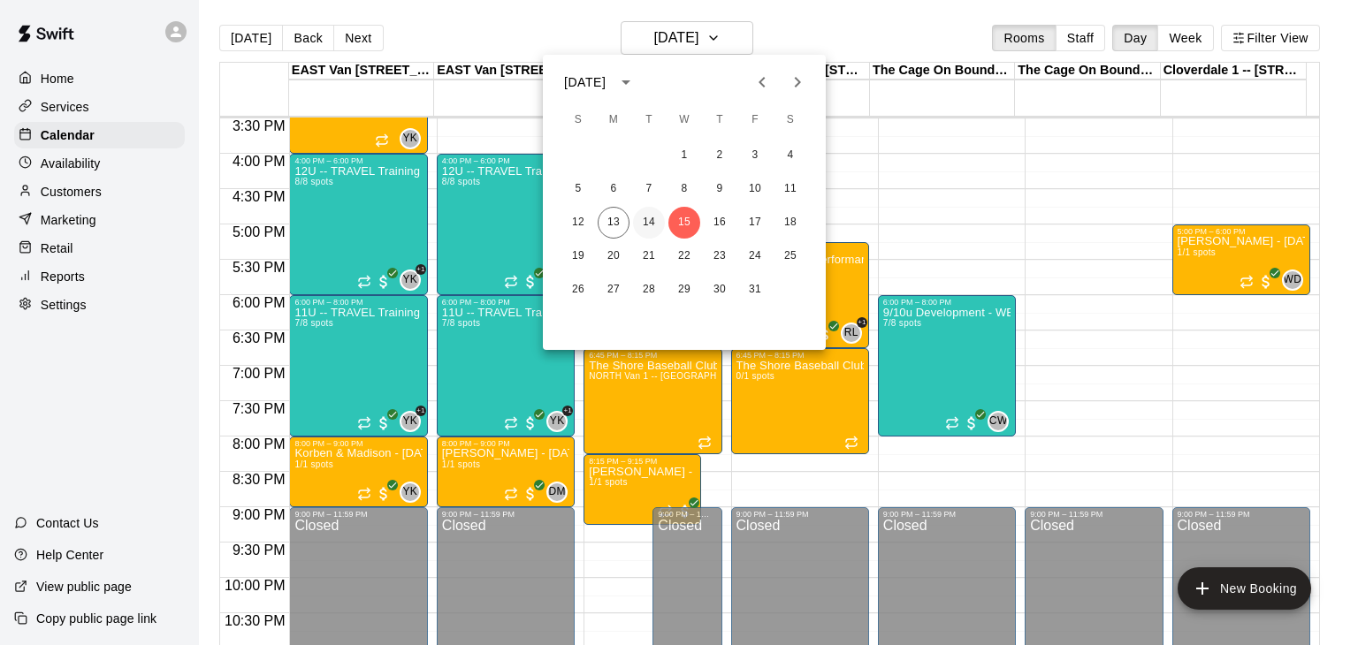
click at [648, 220] on button "14" at bounding box center [649, 223] width 32 height 32
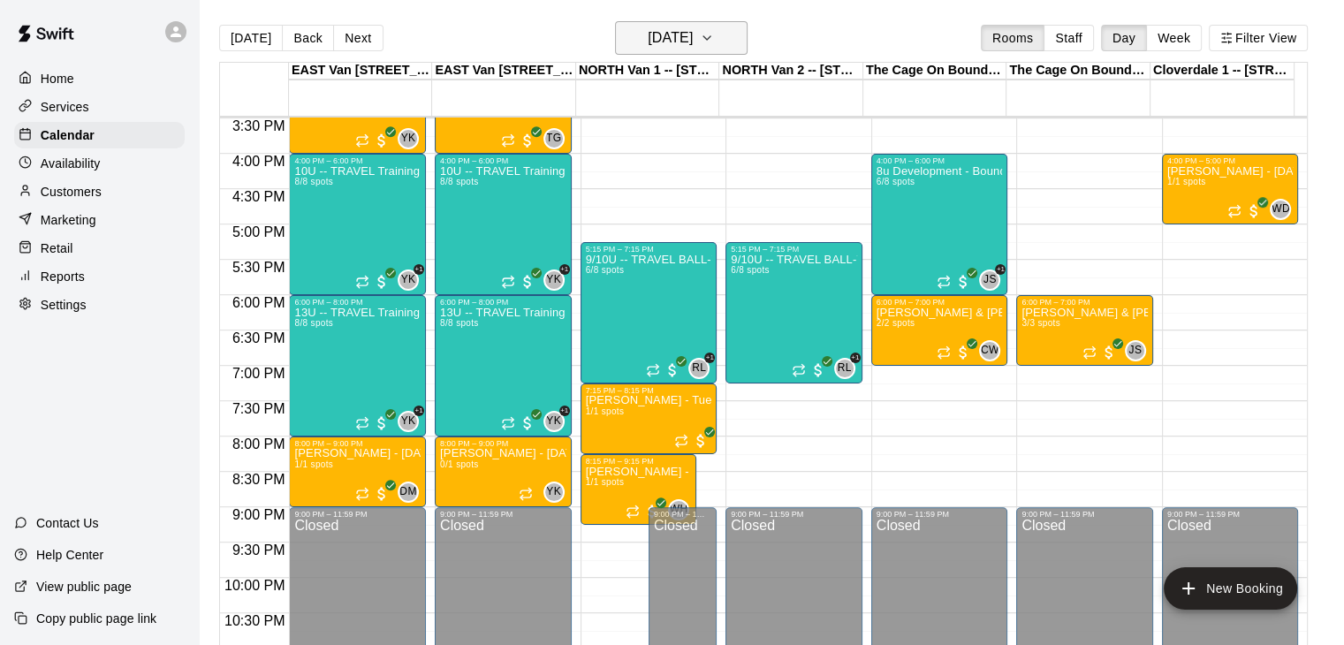
click at [714, 42] on icon "button" at bounding box center [707, 37] width 14 height 21
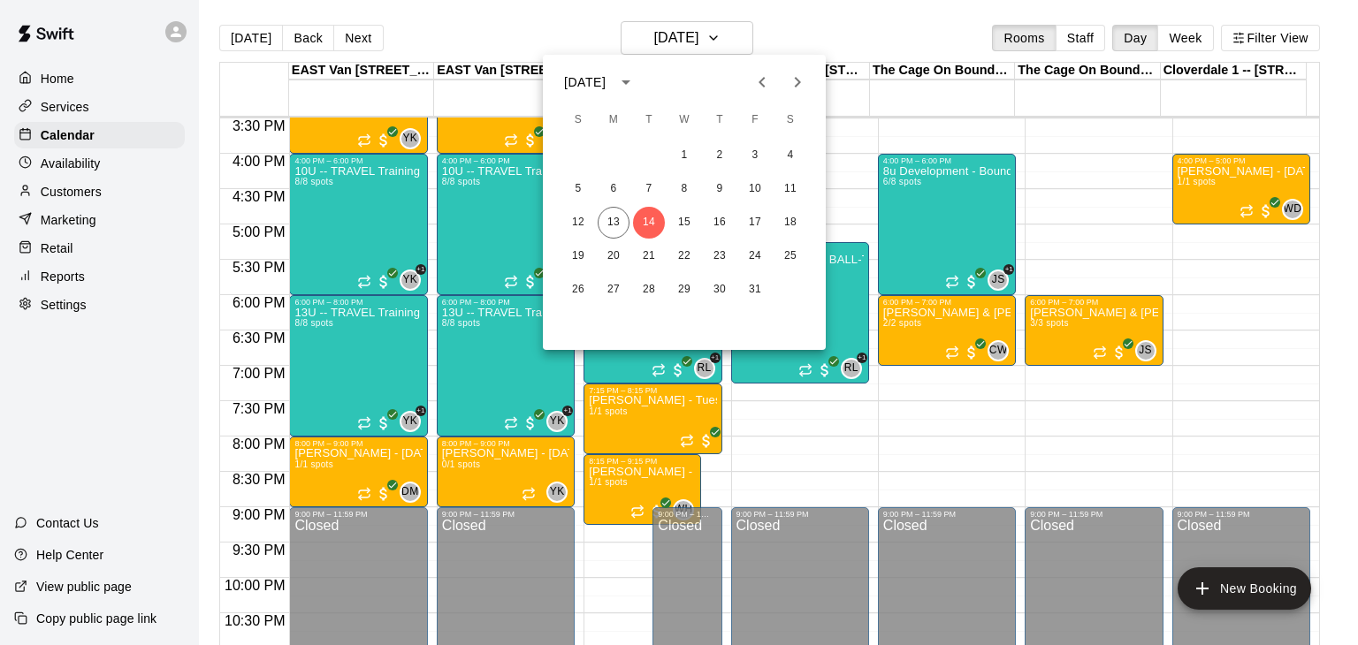
click at [800, 82] on icon "Next month" at bounding box center [798, 82] width 6 height 11
click at [797, 74] on icon "Next month" at bounding box center [797, 82] width 21 height 21
click at [760, 71] on button "Previous month" at bounding box center [761, 82] width 35 height 35
click at [644, 282] on button "28" at bounding box center [649, 290] width 32 height 32
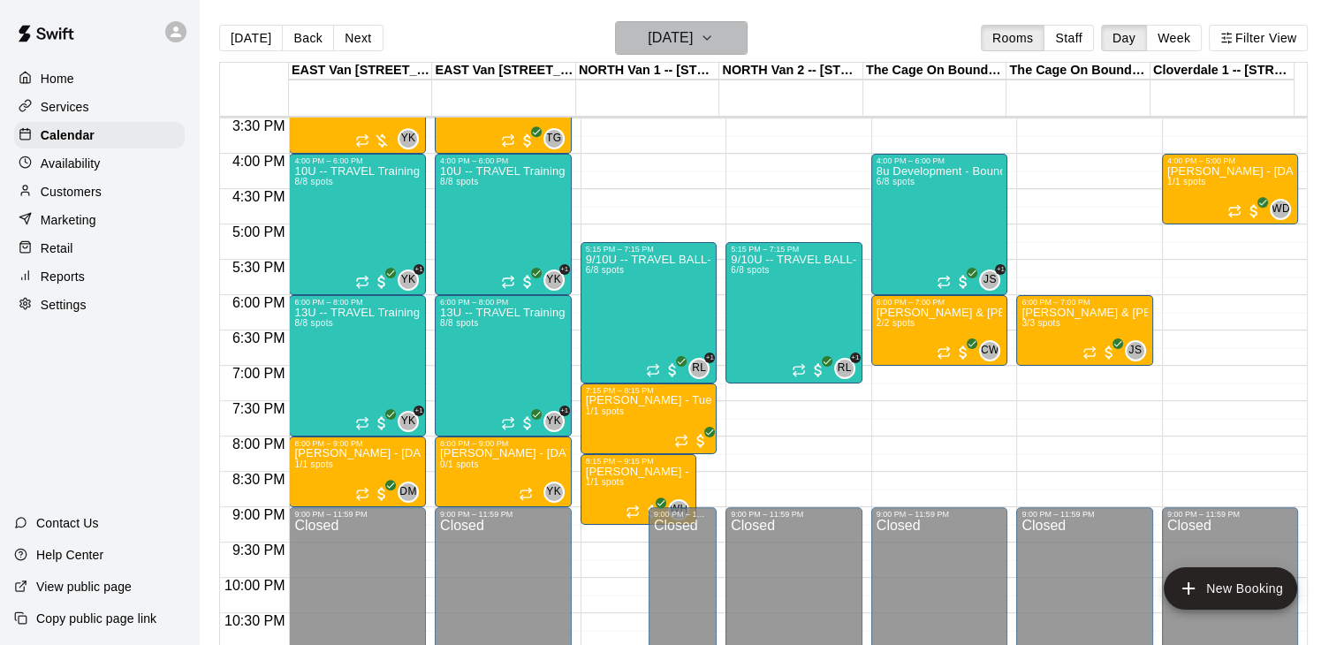
click at [714, 33] on icon "button" at bounding box center [707, 37] width 14 height 21
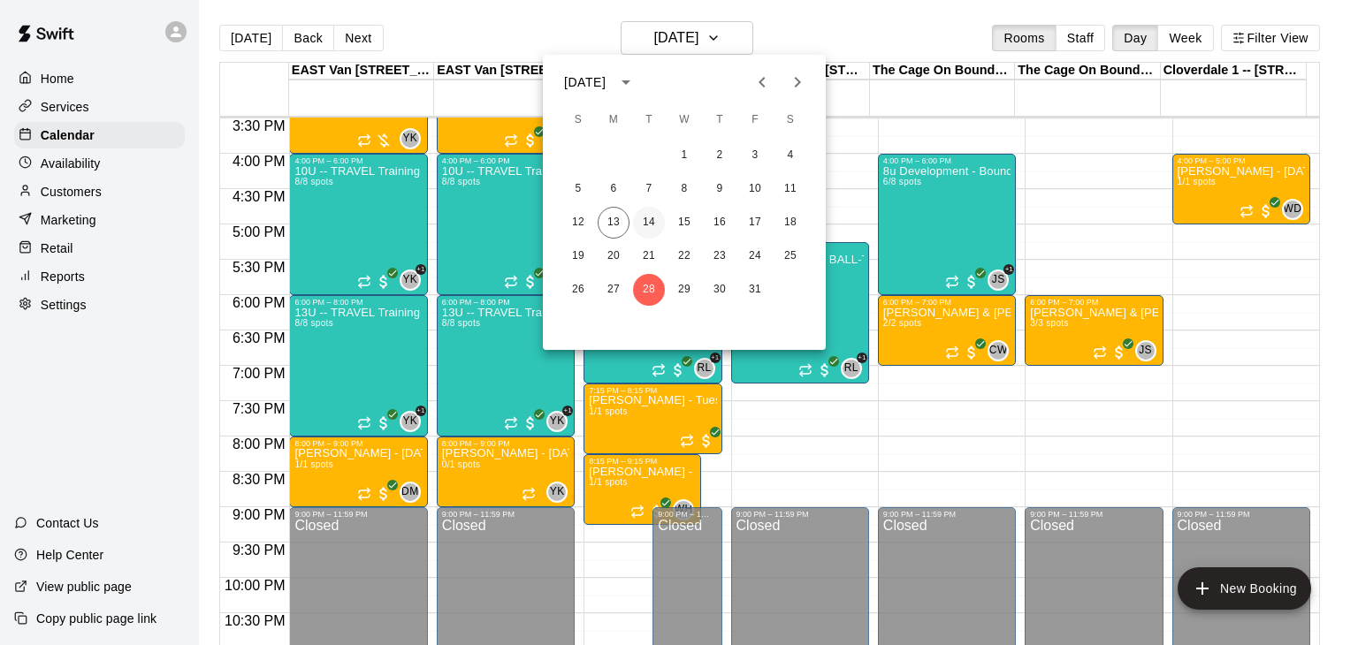
click at [648, 221] on button "14" at bounding box center [649, 223] width 32 height 32
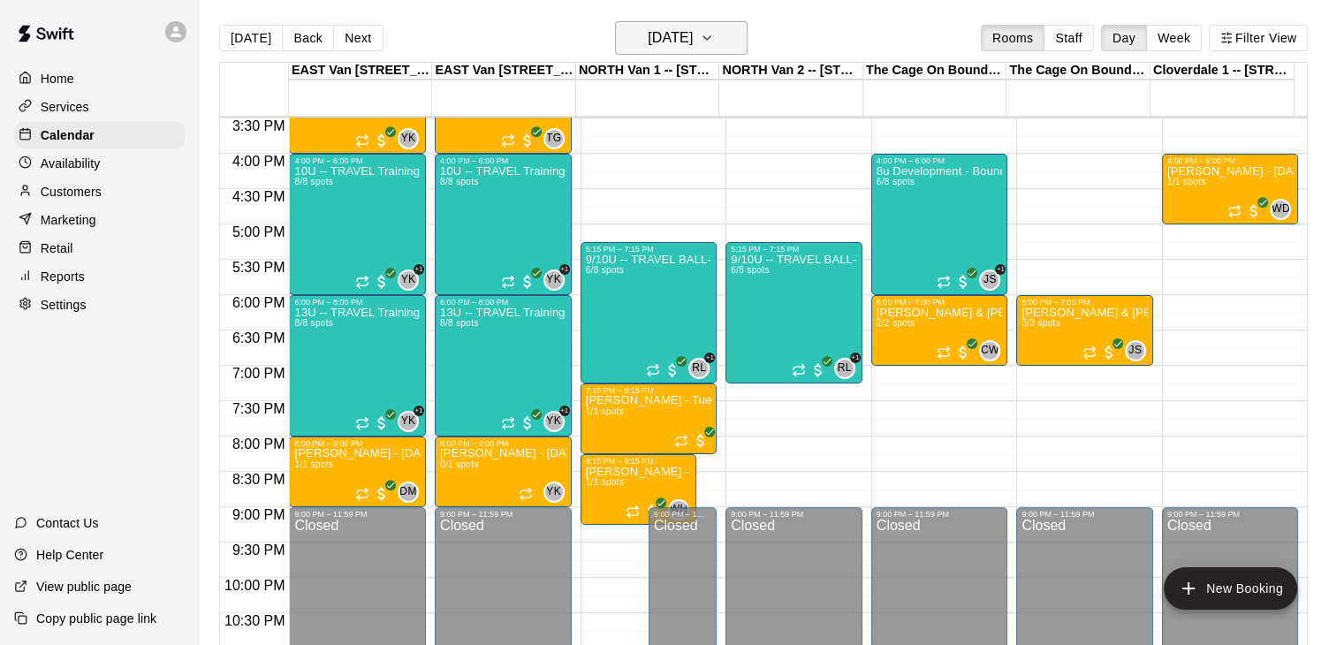
click at [714, 36] on icon "button" at bounding box center [707, 37] width 14 height 21
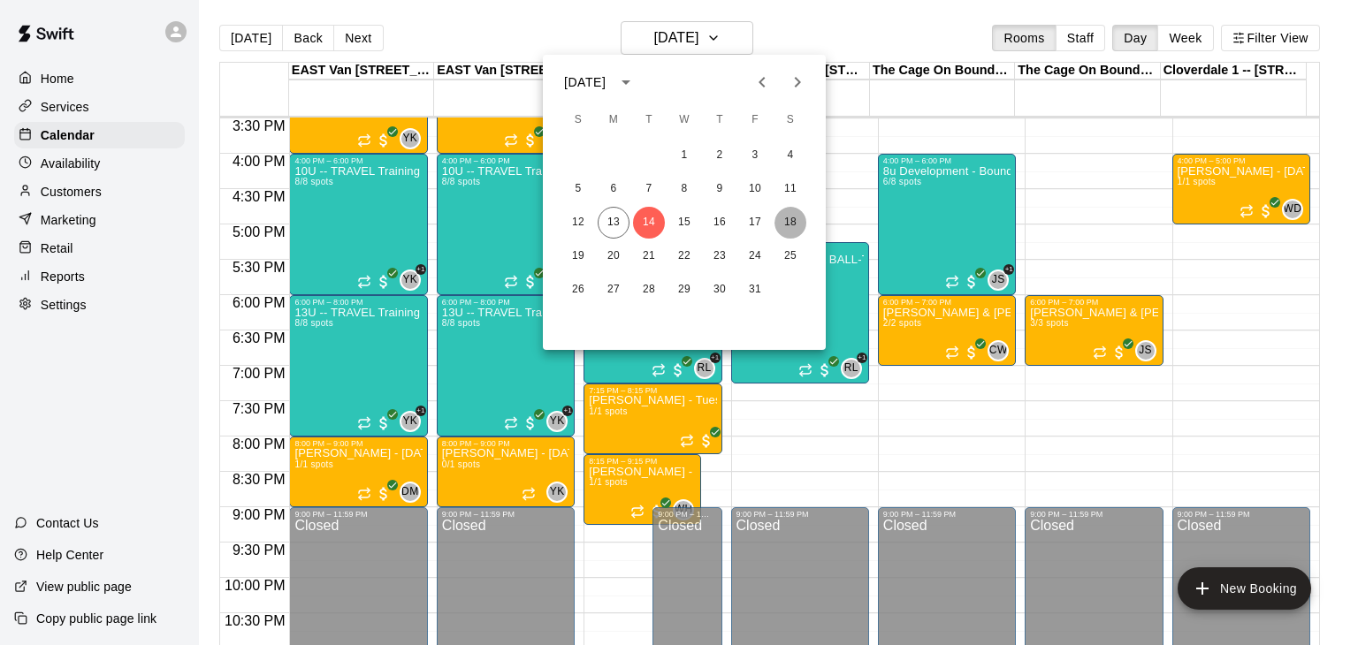
click at [793, 220] on button "18" at bounding box center [790, 223] width 32 height 32
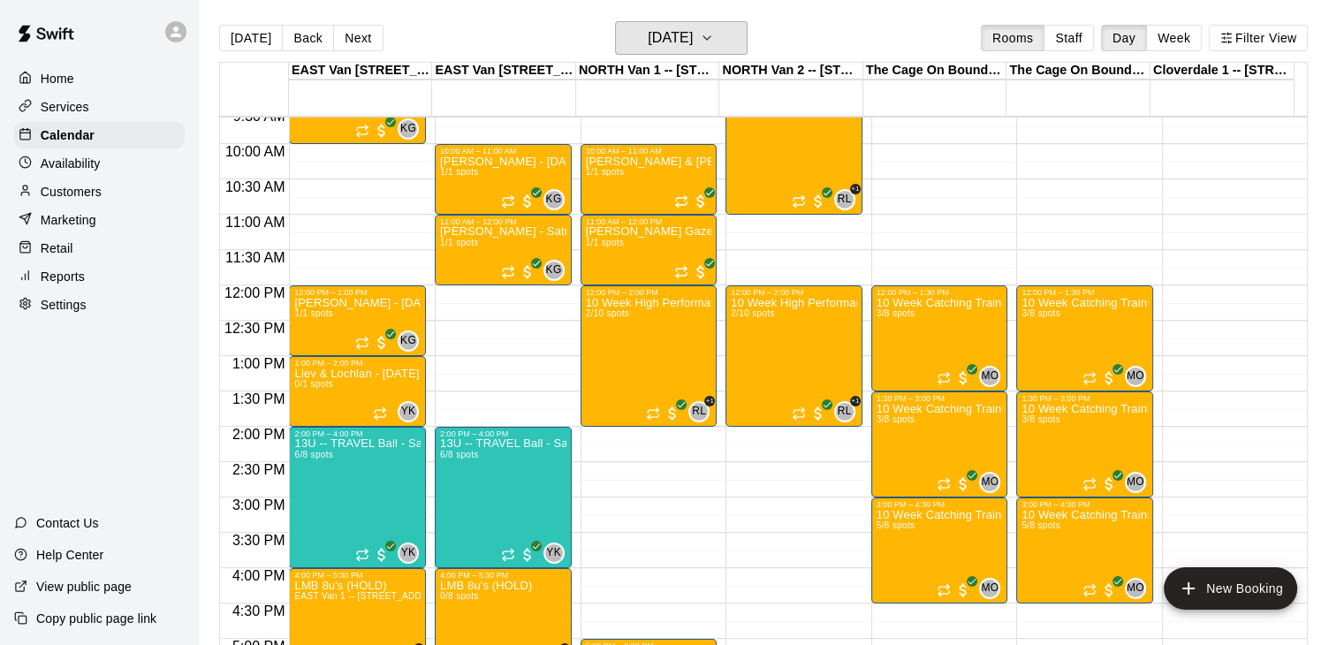
scroll to position [688, 0]
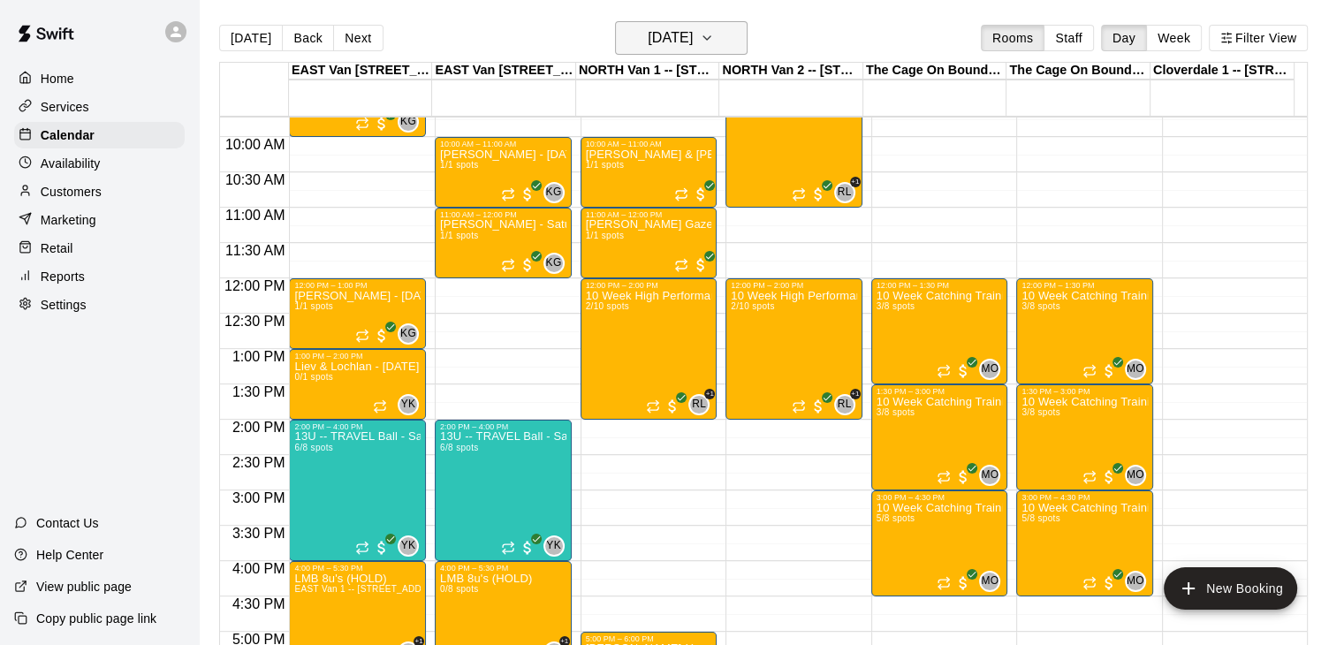
click at [714, 36] on icon "button" at bounding box center [707, 37] width 14 height 21
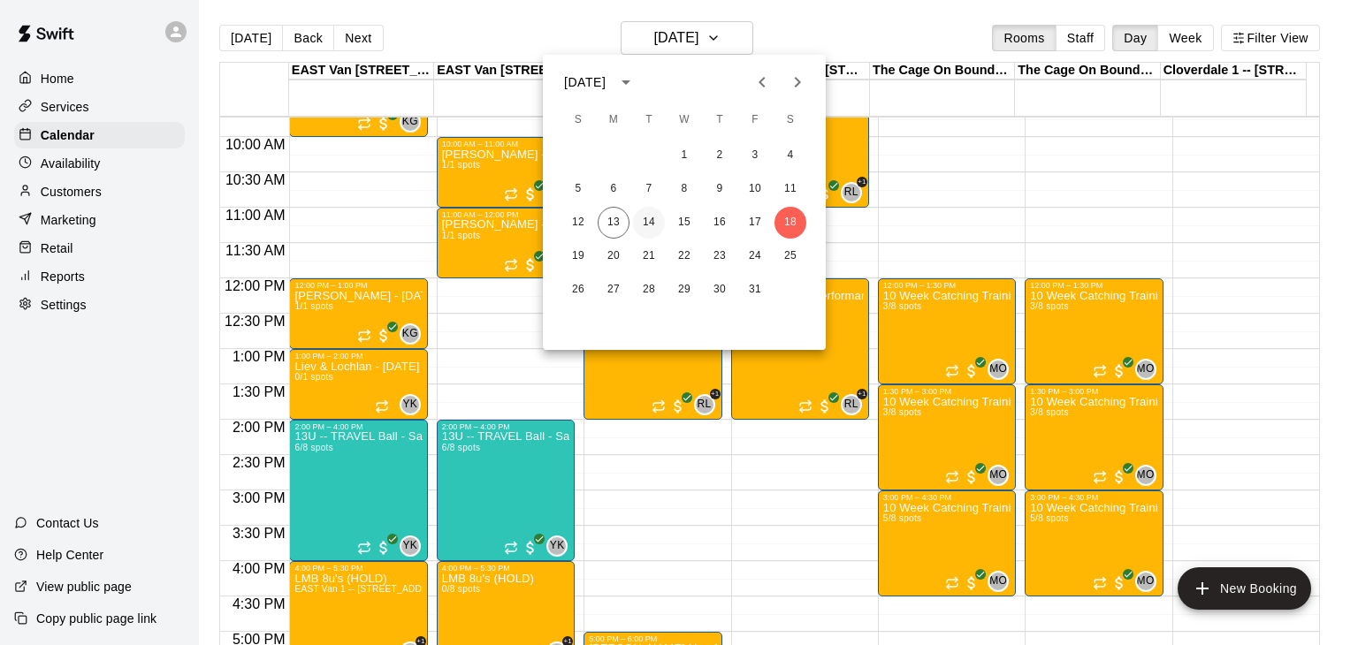
click at [651, 221] on button "14" at bounding box center [649, 223] width 32 height 32
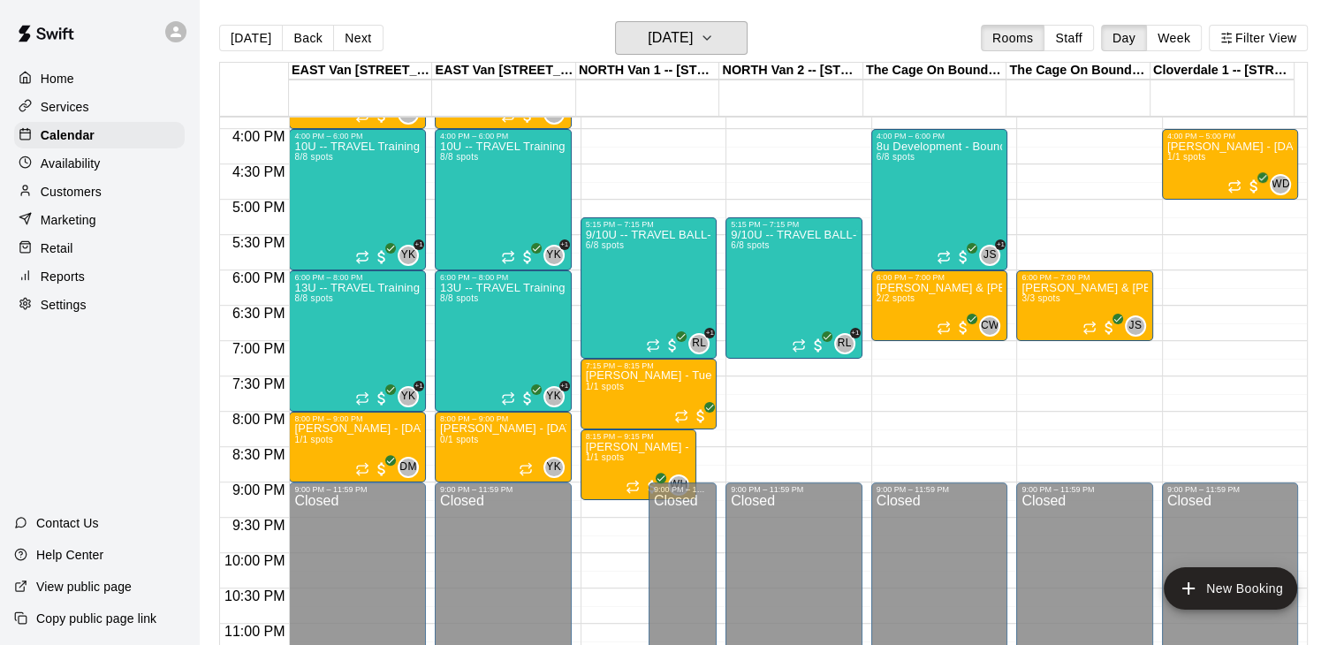
scroll to position [1133, 0]
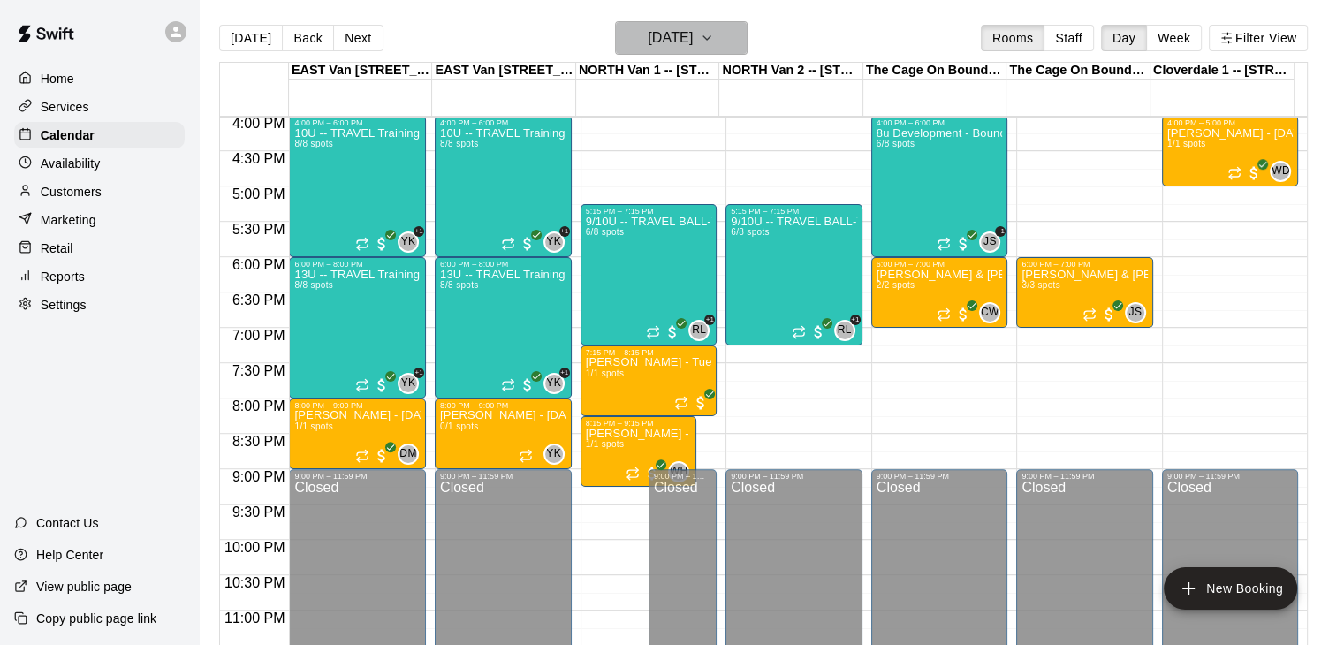
click at [714, 36] on icon "button" at bounding box center [707, 37] width 14 height 21
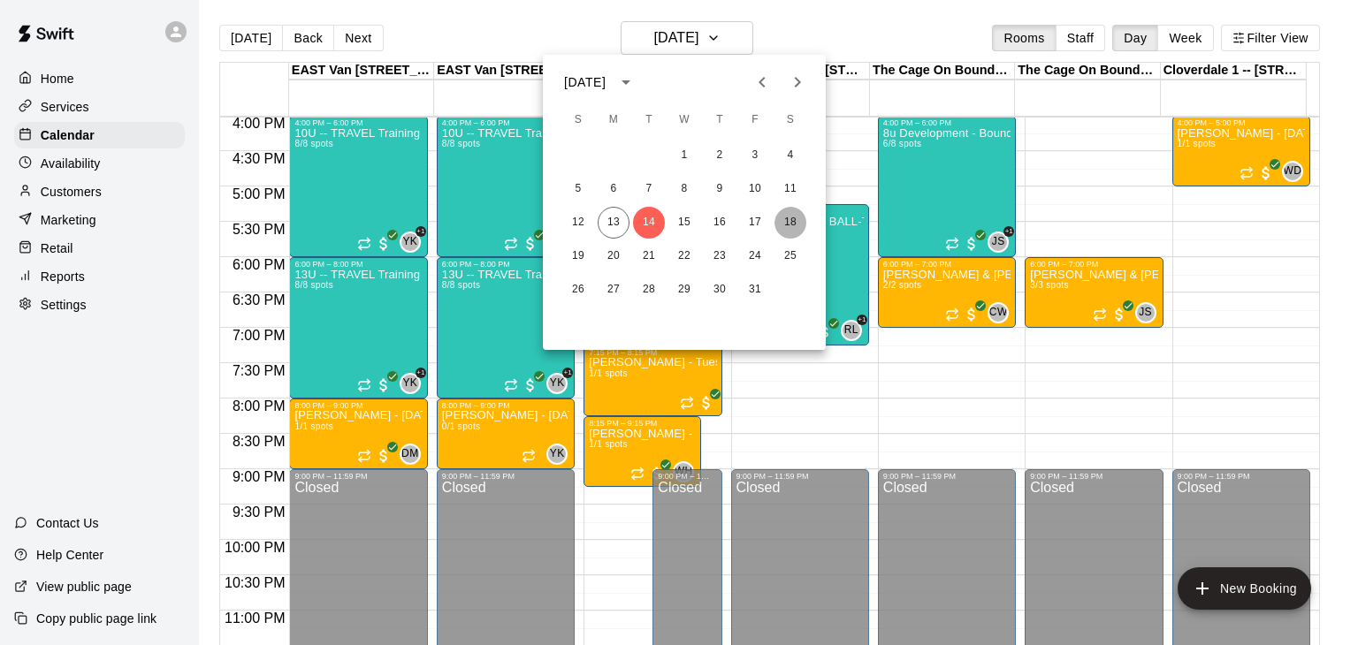
click at [792, 224] on button "18" at bounding box center [790, 223] width 32 height 32
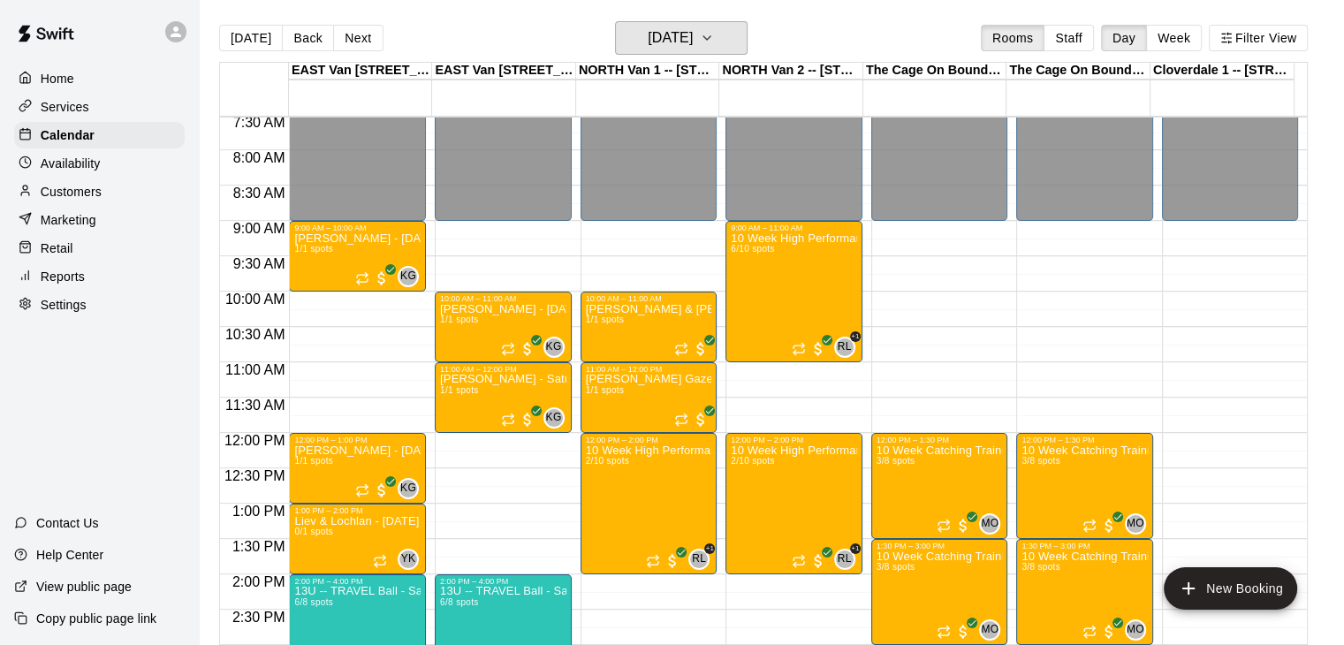
scroll to position [537, 0]
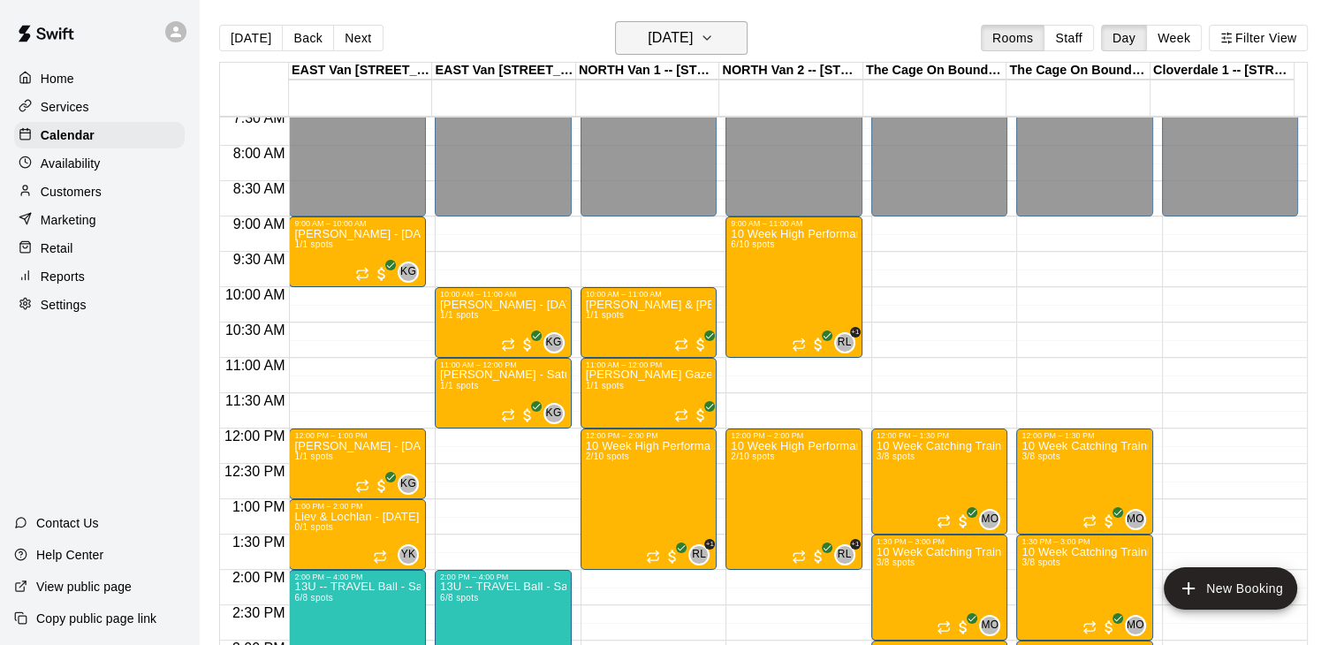
click at [714, 40] on icon "button" at bounding box center [707, 37] width 14 height 21
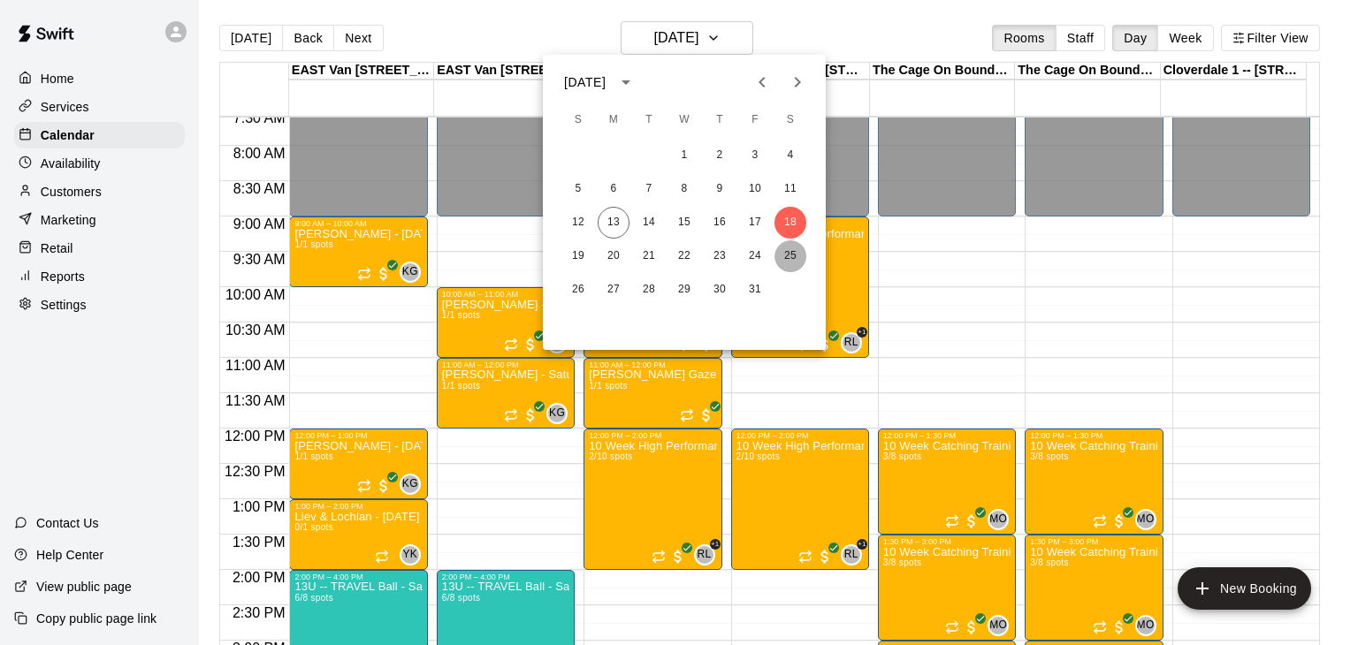
click at [792, 248] on button "25" at bounding box center [790, 256] width 32 height 32
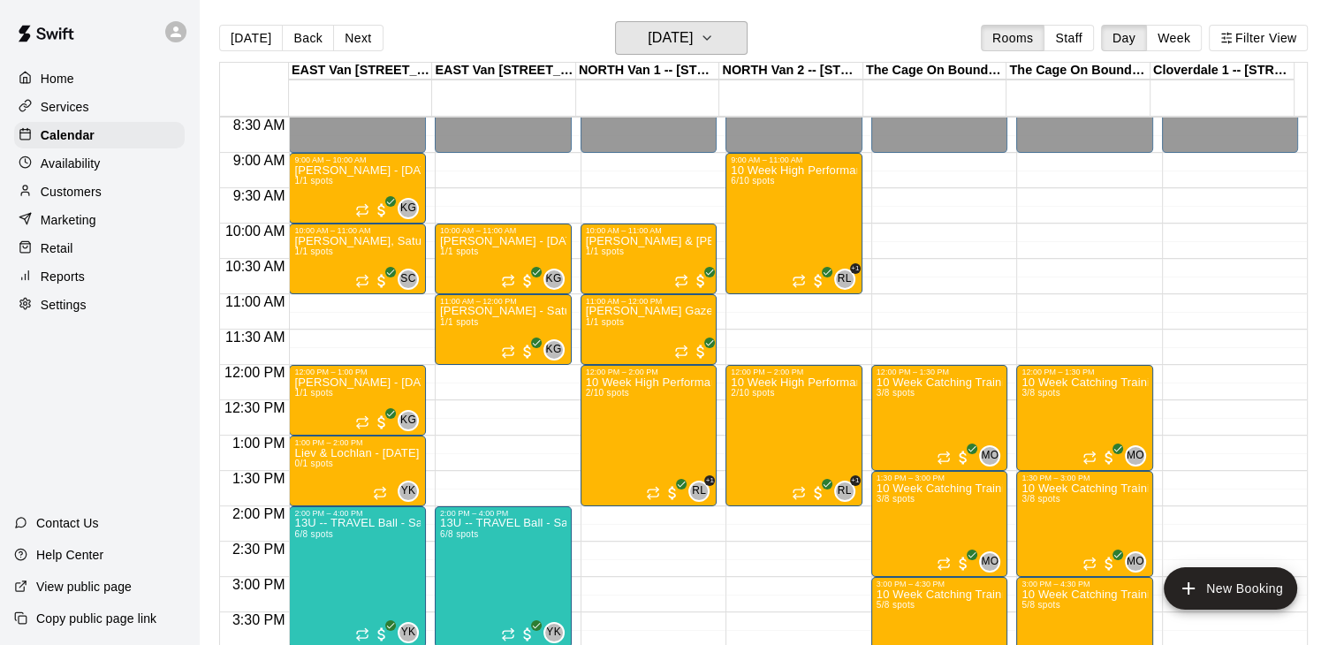
scroll to position [562, 0]
